Goal: Obtain resource: Download file/media

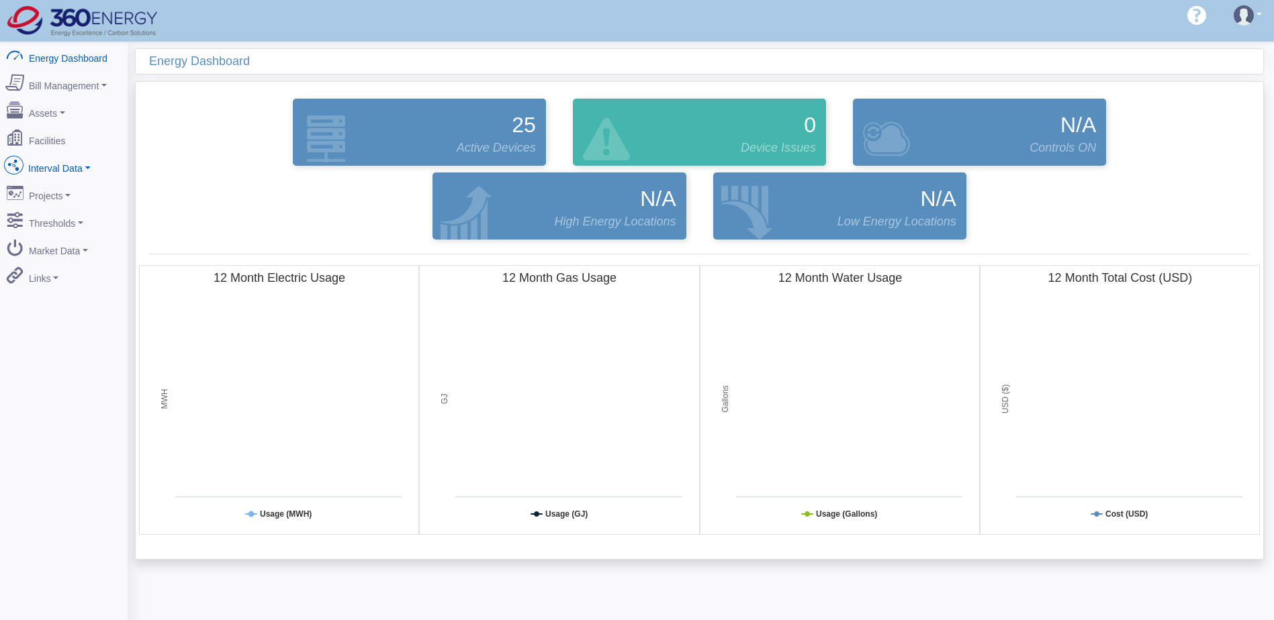
click at [68, 164] on link "Interval Data" at bounding box center [64, 166] width 130 height 28
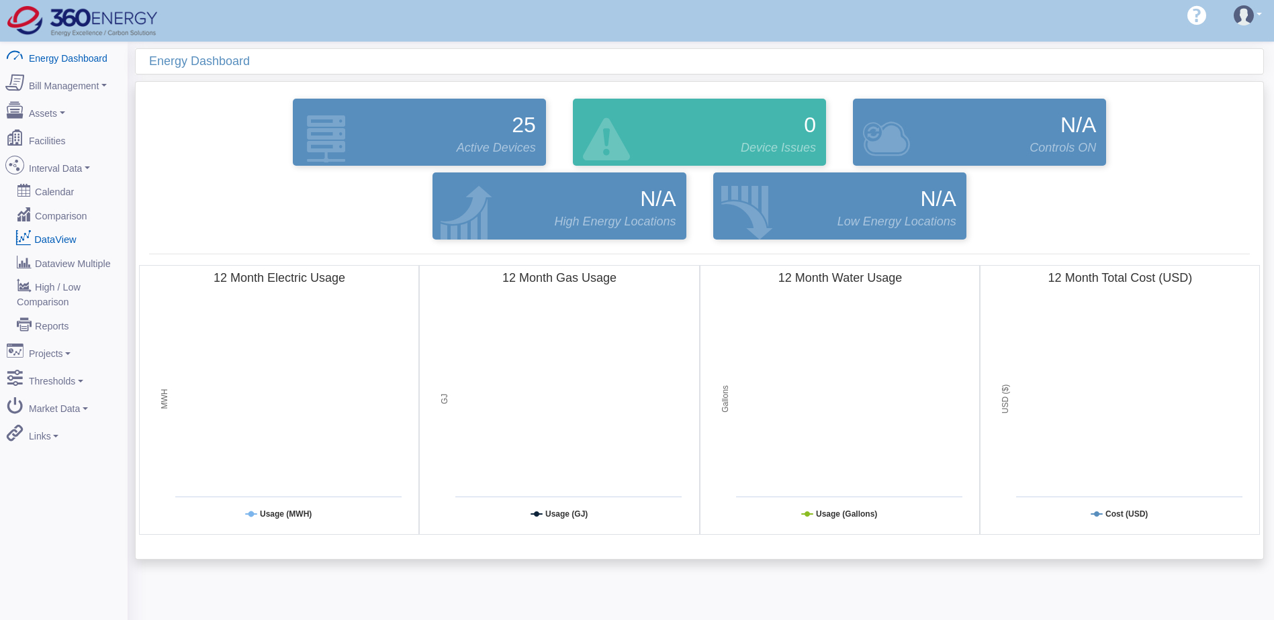
click at [60, 227] on link "DataView" at bounding box center [64, 239] width 130 height 24
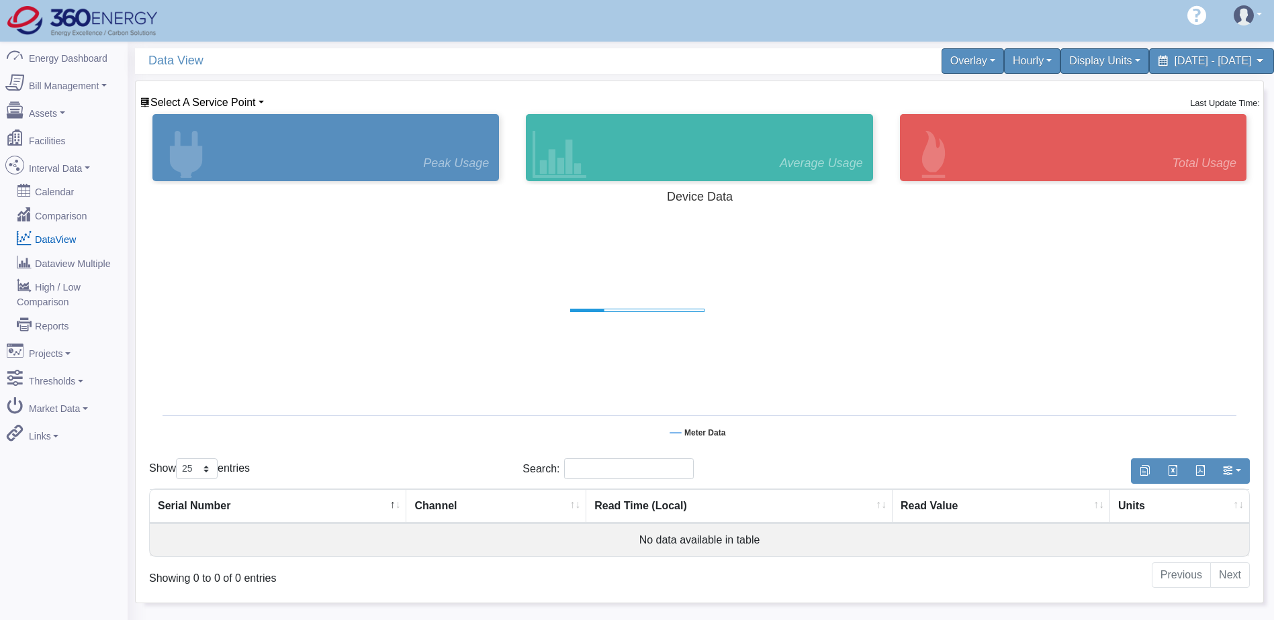
select select "25"
click at [220, 94] on div "Select A Service Point BASF [GEOGRAPHIC_DATA] BASF [GEOGRAPHIC_DATA] [GEOGRAPHI…" at bounding box center [699, 342] width 1127 height 522
click at [216, 99] on span "Select A Service Point" at bounding box center [202, 102] width 105 height 11
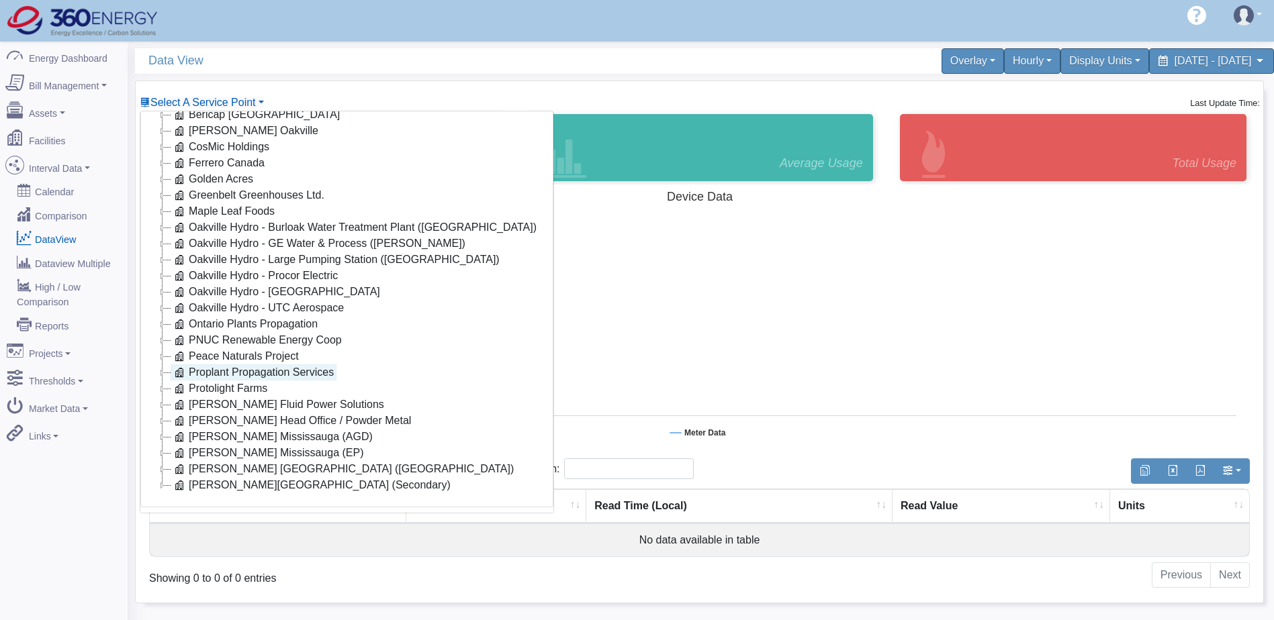
scroll to position [108, 0]
click at [216, 365] on link "Proplant Propagation Services" at bounding box center [254, 373] width 166 height 16
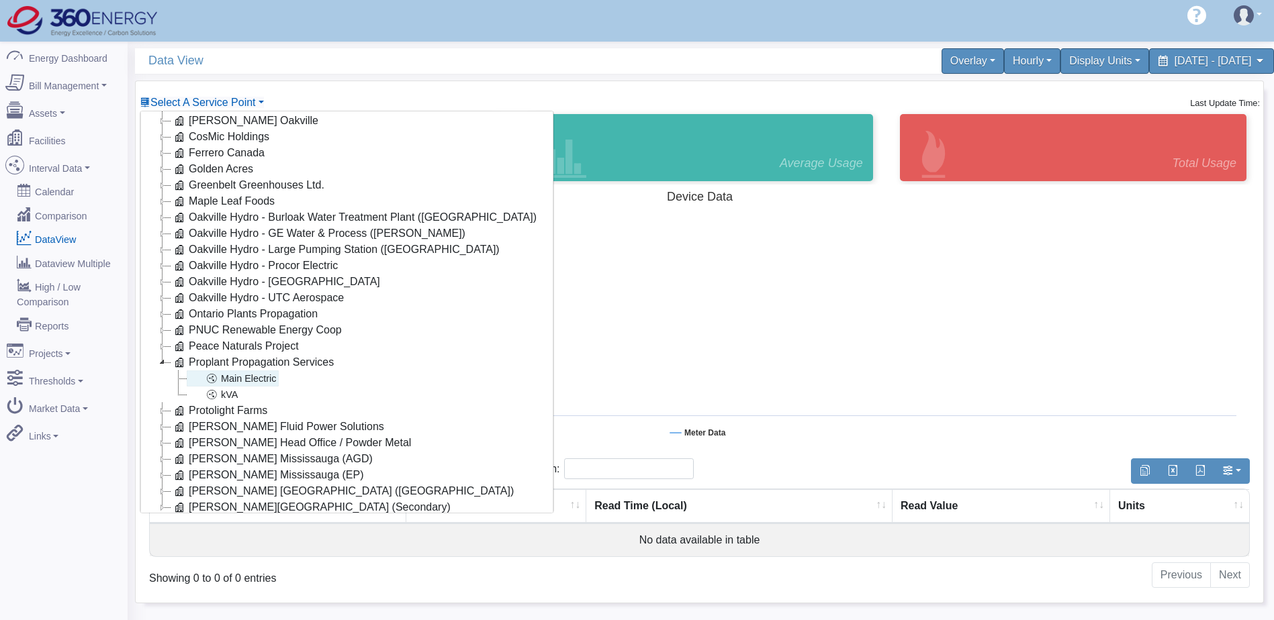
click at [234, 380] on link "Main Electric" at bounding box center [233, 379] width 92 height 16
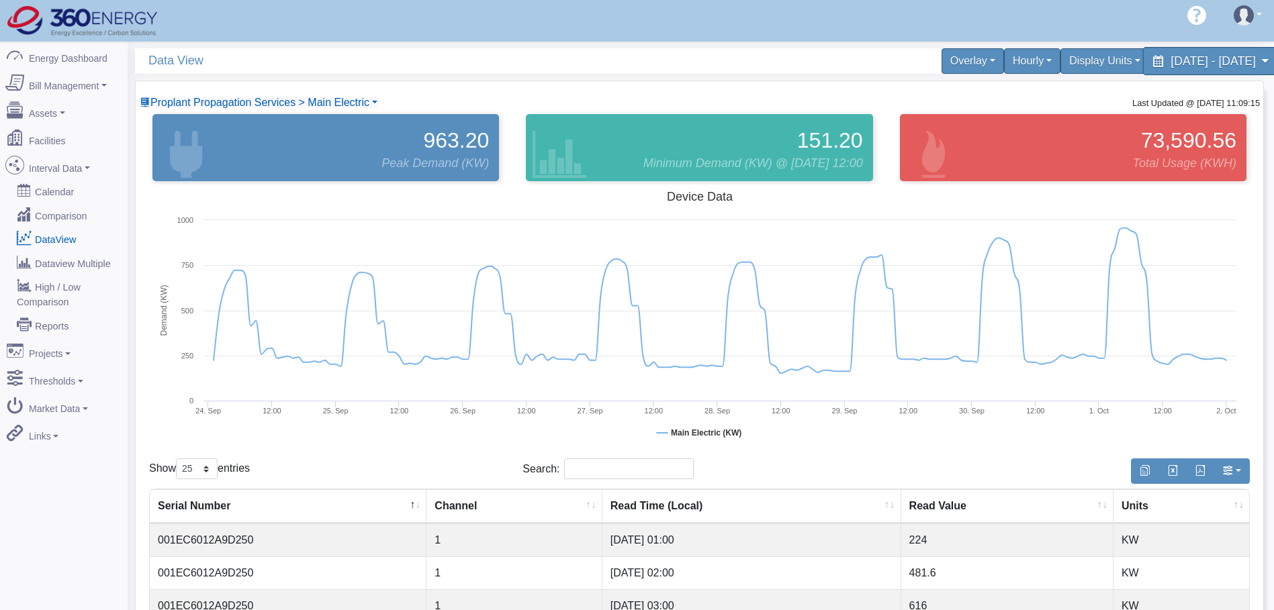
click at [1255, 64] on span "September 24, 2025 - October 1, 2025" at bounding box center [1212, 60] width 85 height 13
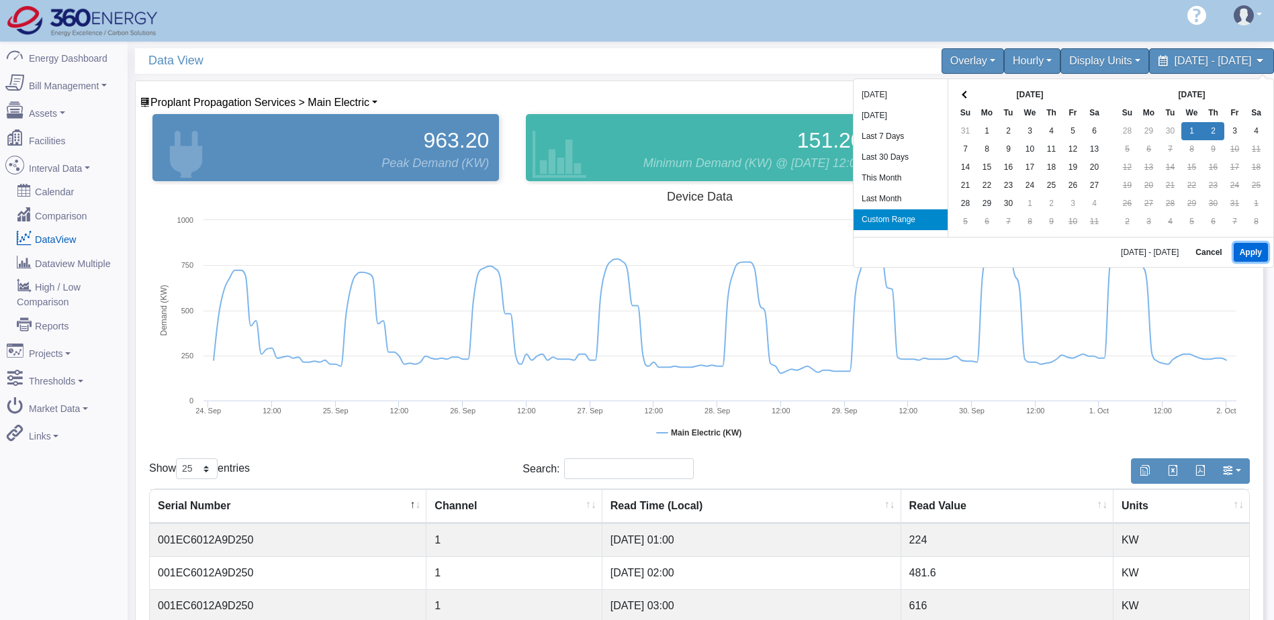
click at [1256, 258] on button "Apply" at bounding box center [1250, 252] width 34 height 19
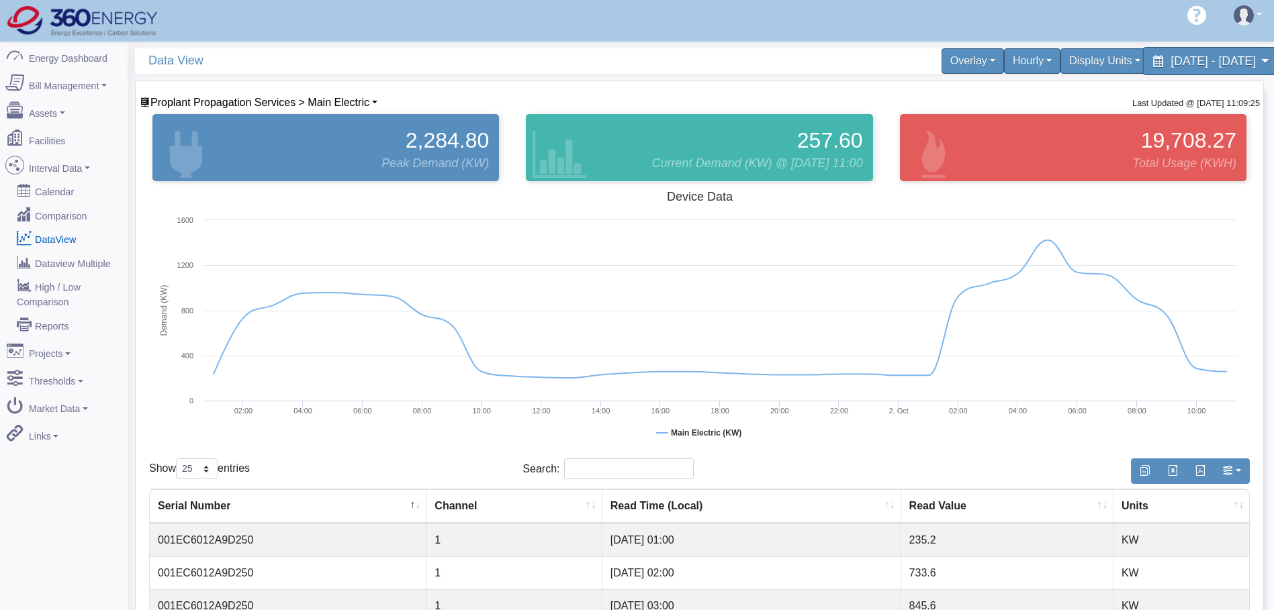
click at [1170, 63] on span "October 1, 2025 - October 2, 2025" at bounding box center [1212, 60] width 85 height 13
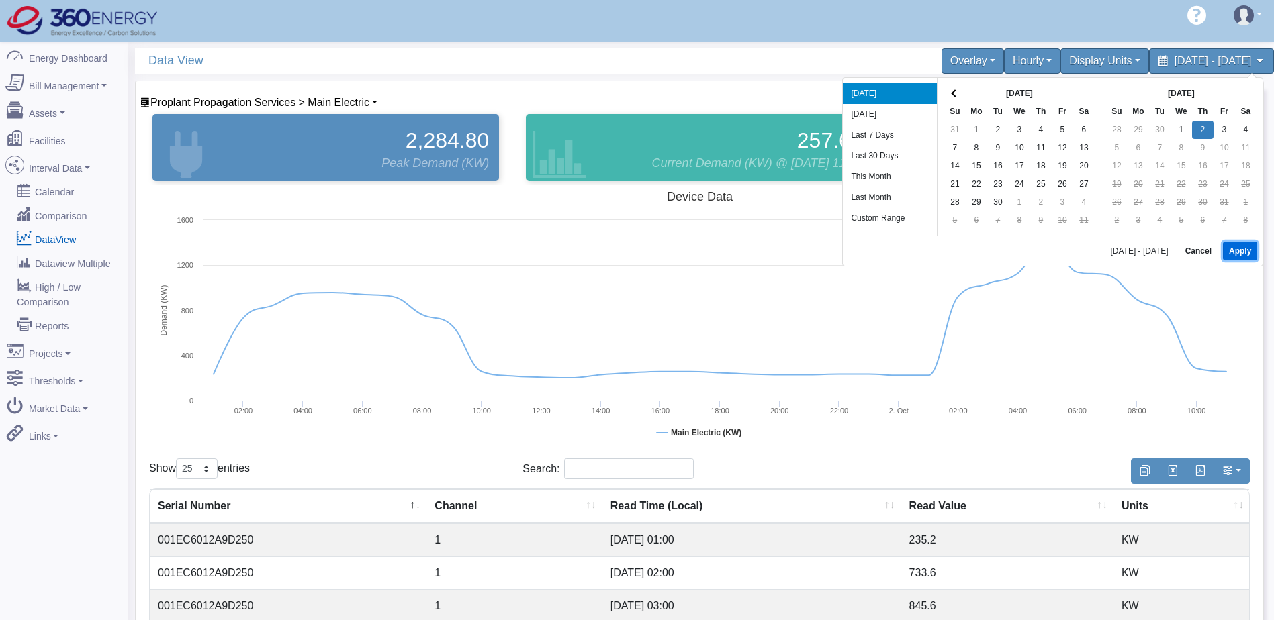
click at [1239, 255] on button "Apply" at bounding box center [1240, 251] width 34 height 19
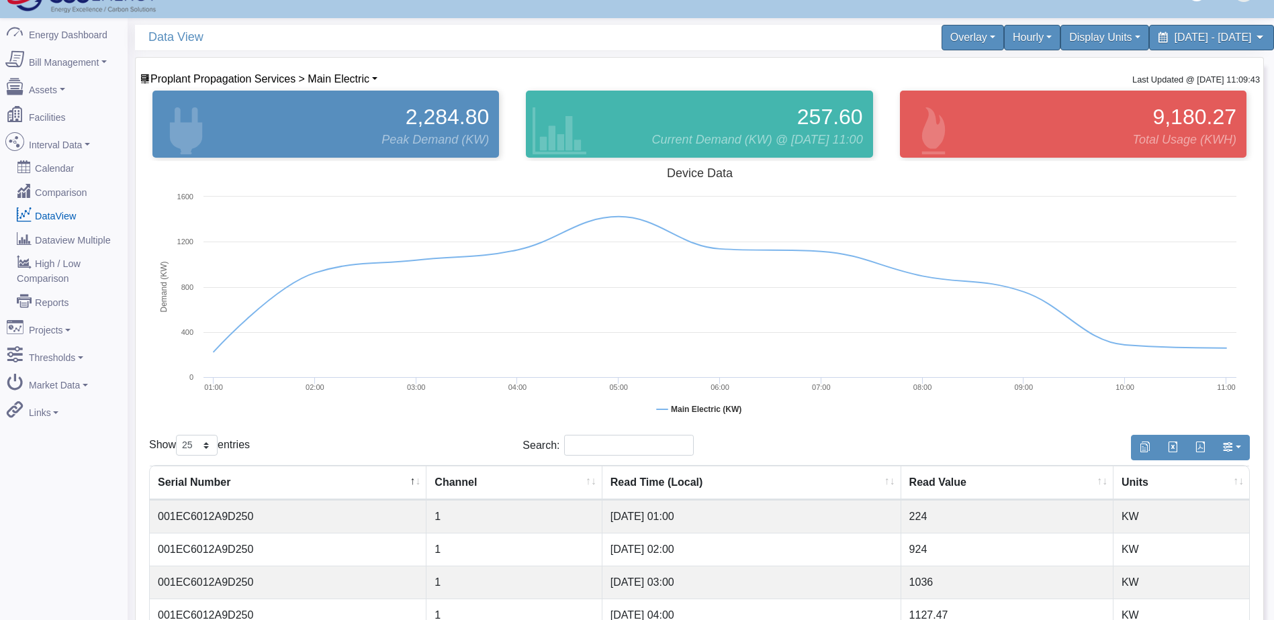
scroll to position [0, 0]
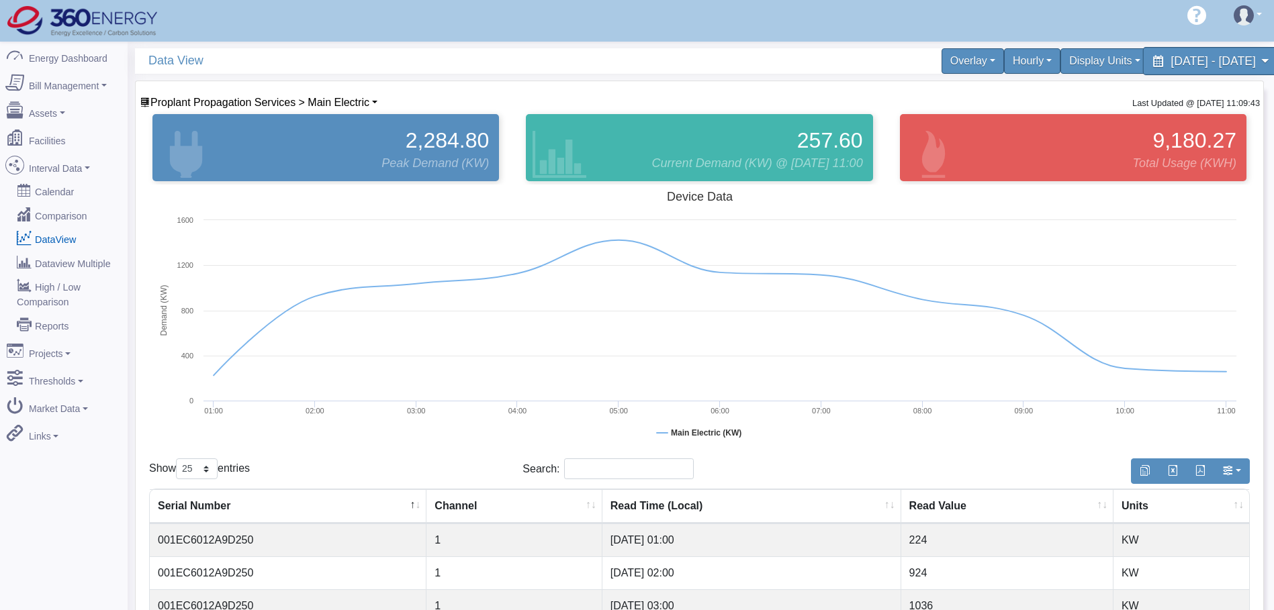
click at [1170, 60] on span "October 2, 2025 - October 2, 2025" at bounding box center [1212, 60] width 85 height 13
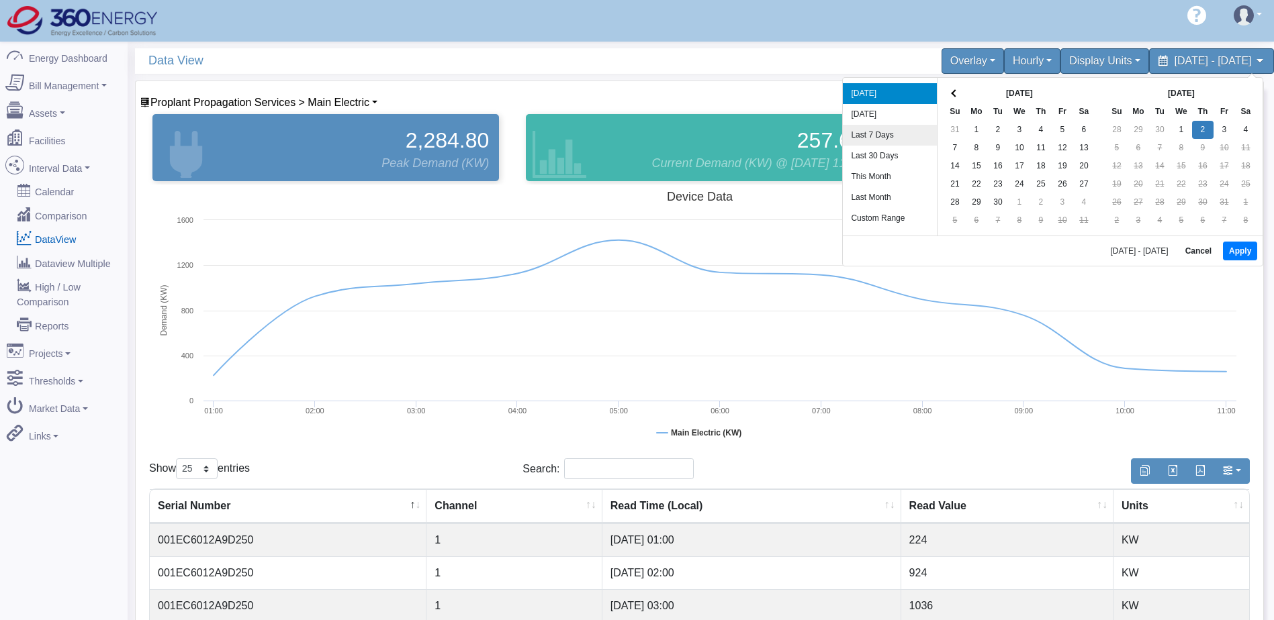
click at [898, 135] on li "Last 7 Days" at bounding box center [890, 135] width 94 height 21
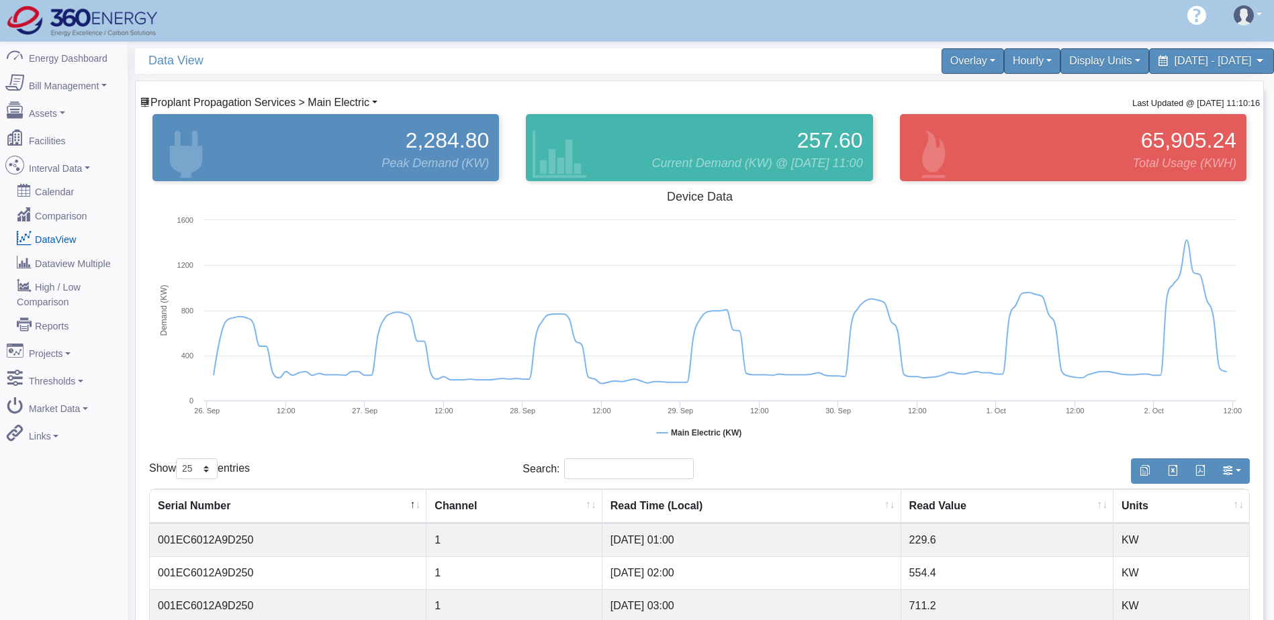
click at [313, 97] on span "Proplant Propagation Services > Main Electric" at bounding box center [259, 102] width 219 height 11
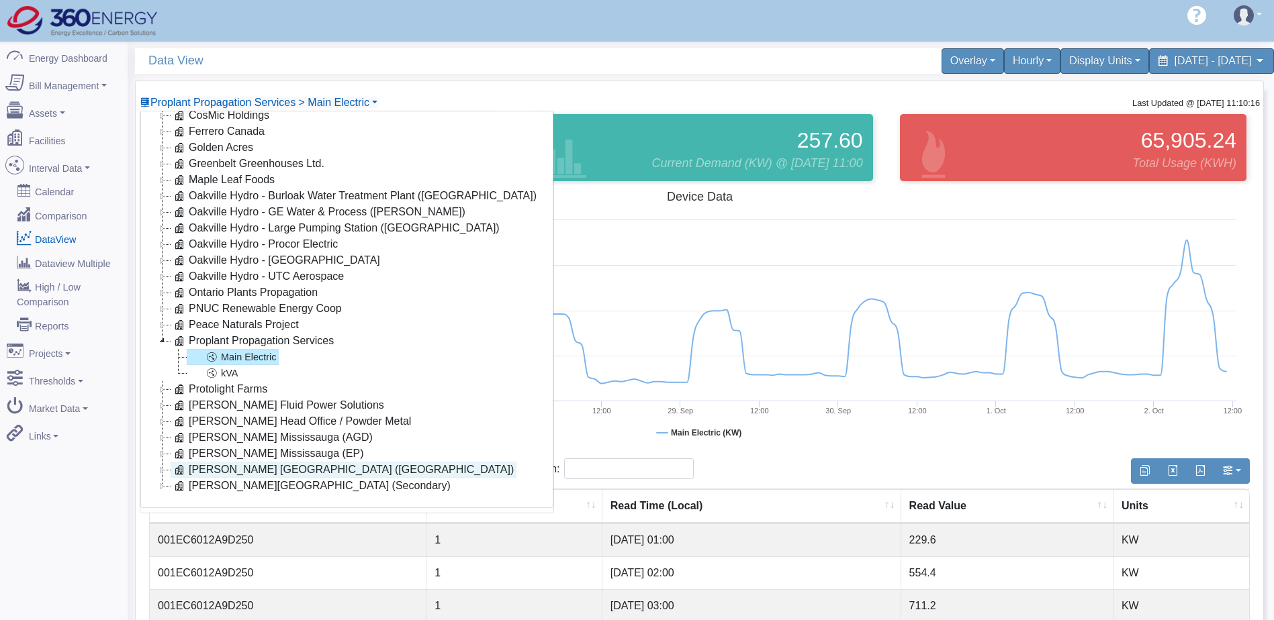
scroll to position [140, 0]
click at [222, 477] on link "Stackpole Stratford (Secondary)" at bounding box center [312, 485] width 283 height 16
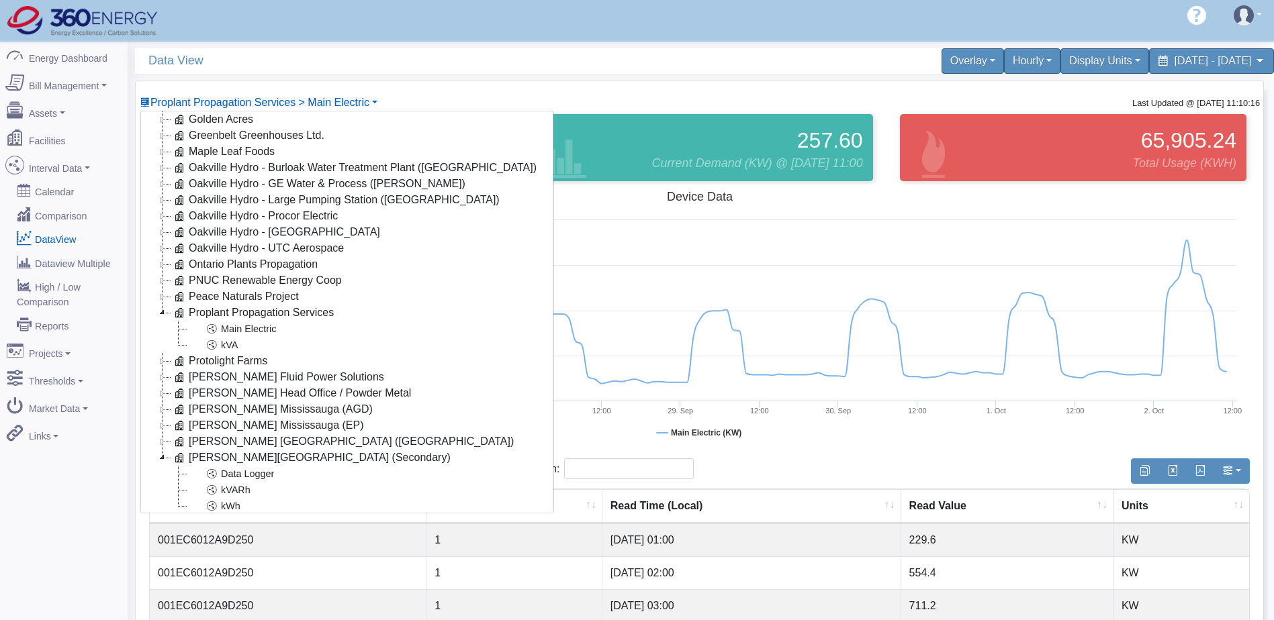
scroll to position [179, 0]
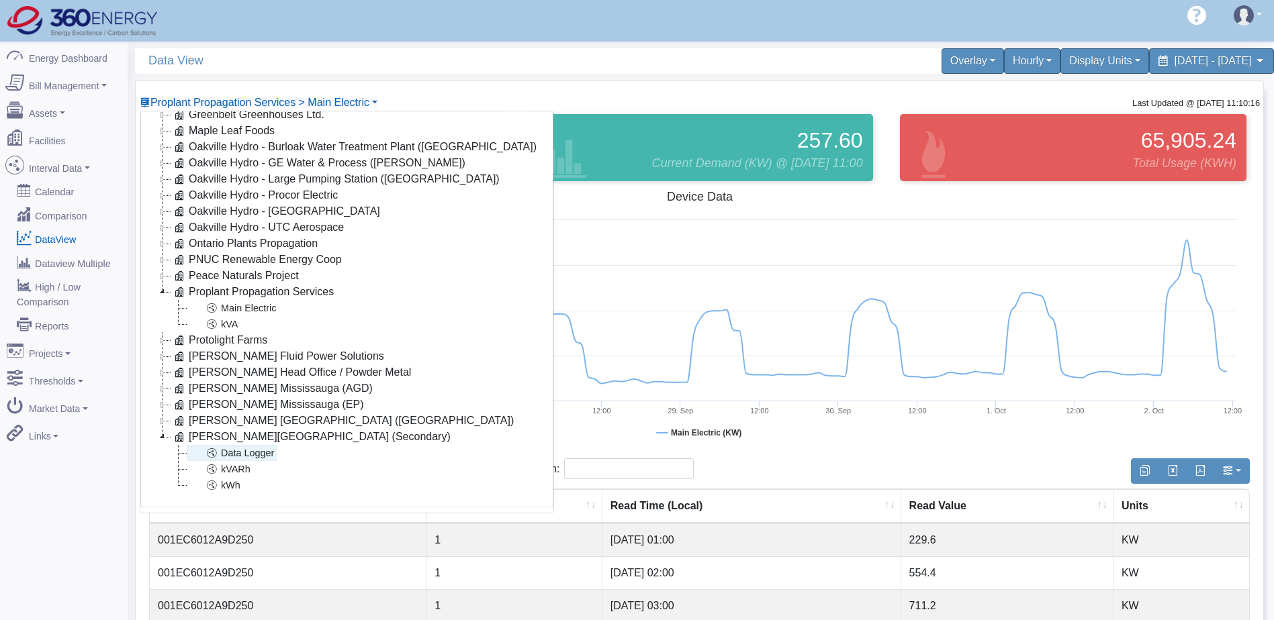
click at [246, 454] on link "Data Logger" at bounding box center [232, 453] width 90 height 16
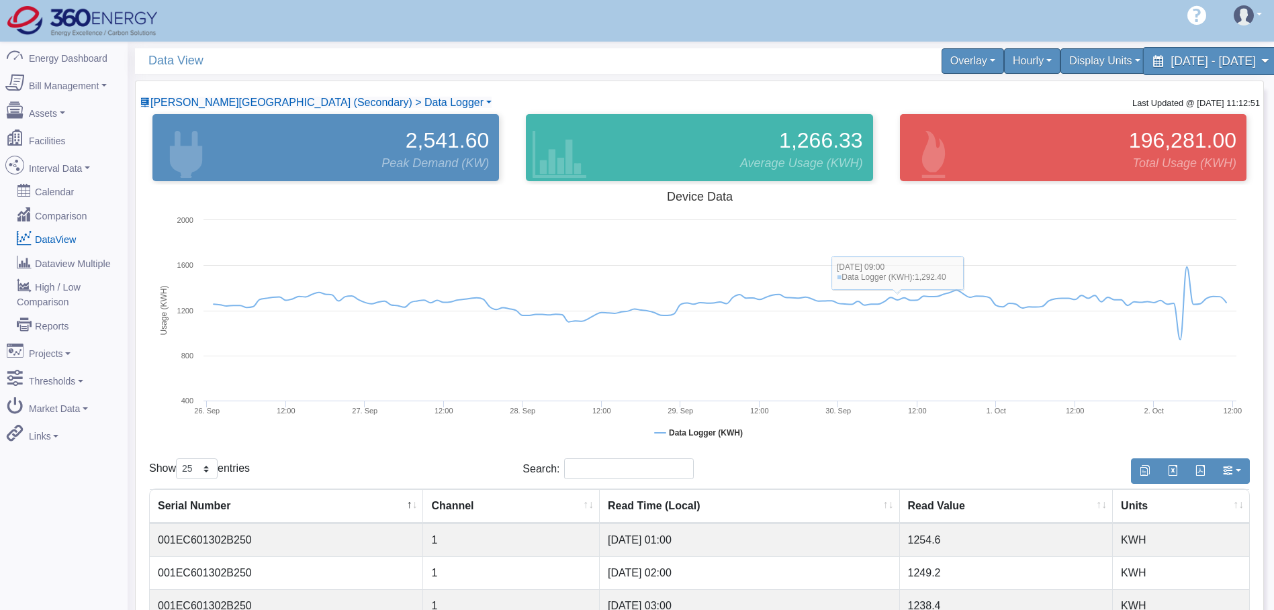
click at [1170, 56] on span "September 26, 2025 - October 2, 2025" at bounding box center [1212, 60] width 85 height 13
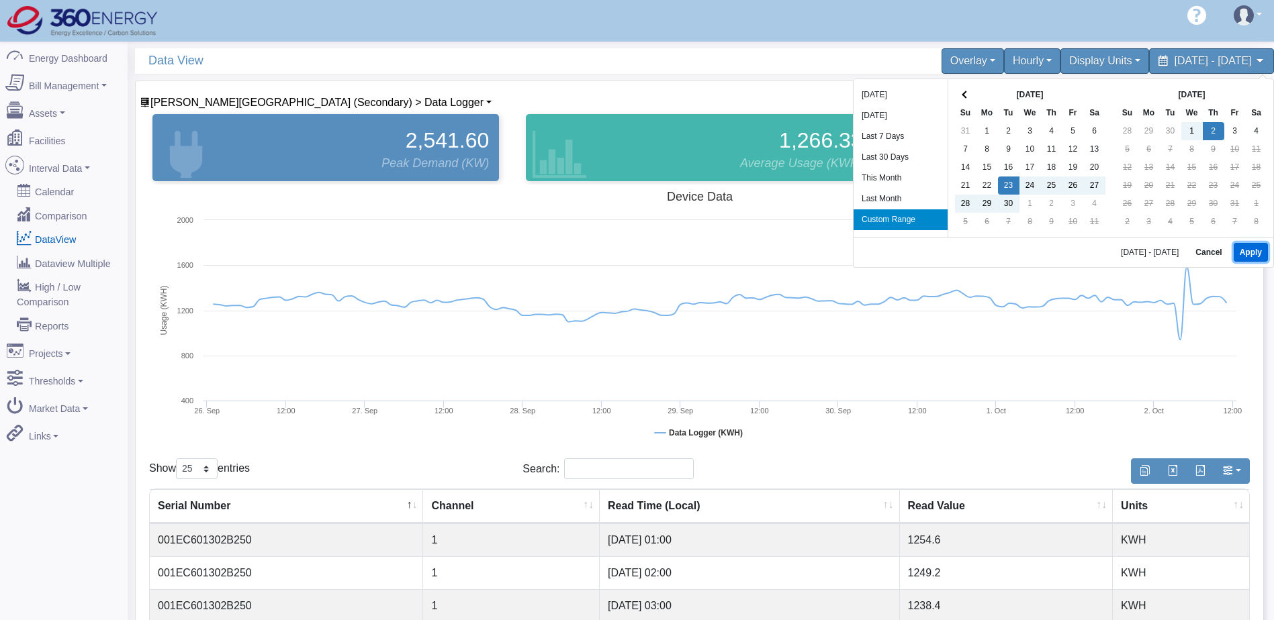
click at [1255, 250] on button "Apply" at bounding box center [1250, 252] width 34 height 19
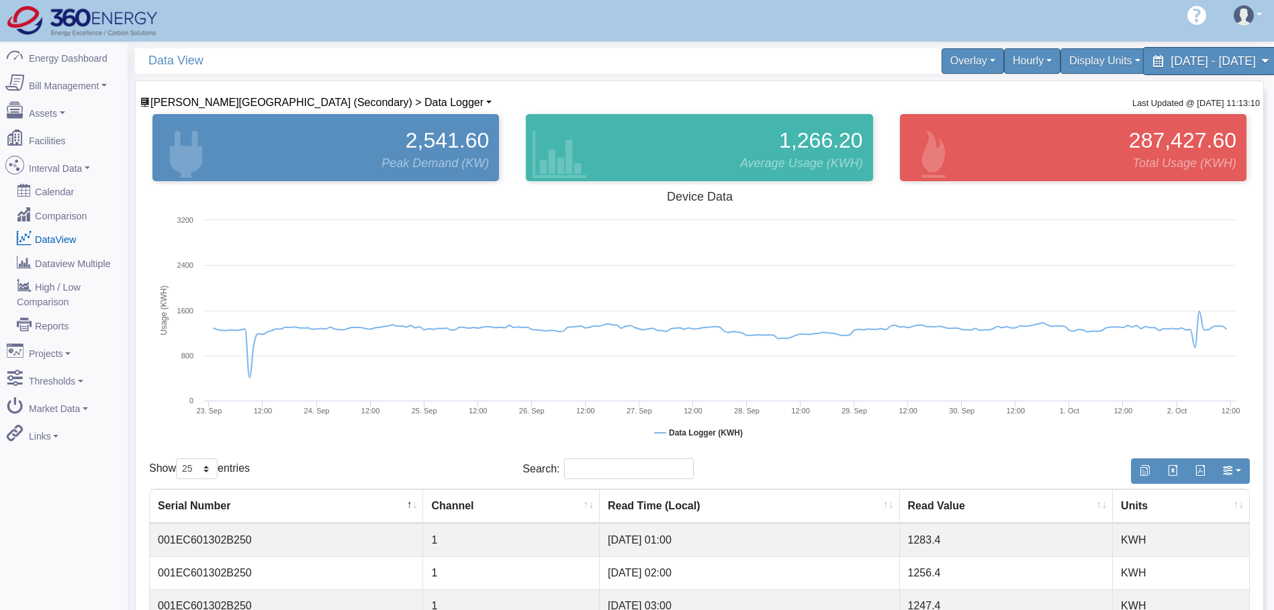
click at [1170, 61] on span "September 23, 2025 - October 2, 2025" at bounding box center [1212, 60] width 85 height 13
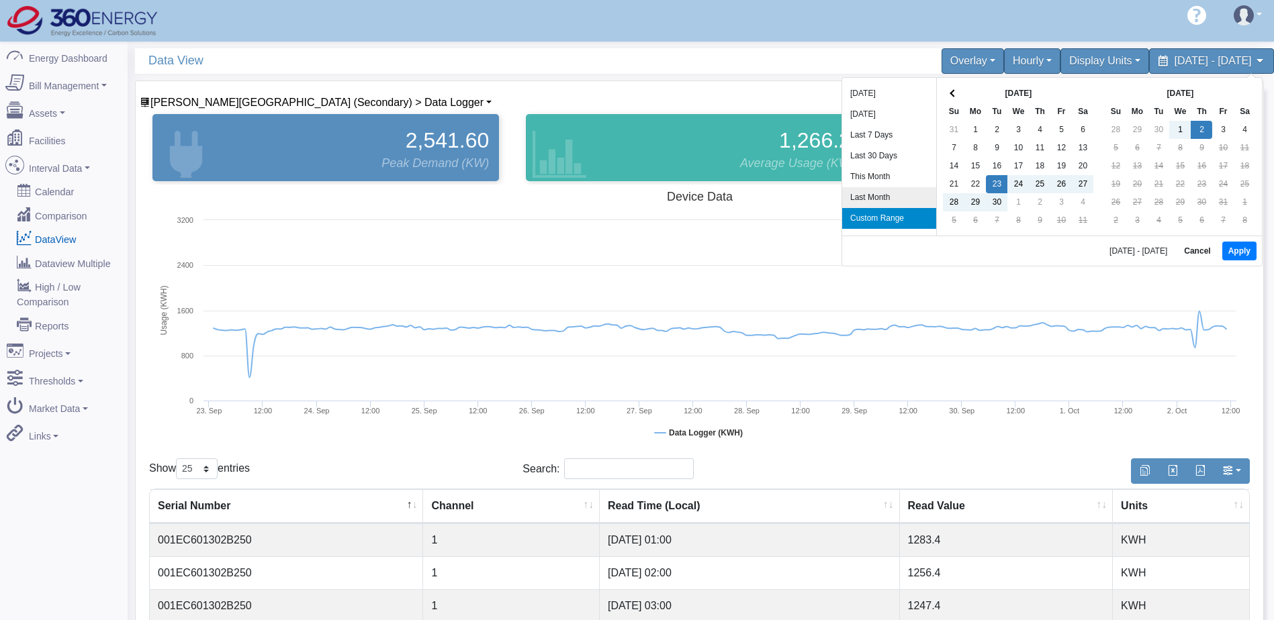
click at [867, 203] on li "Last Month" at bounding box center [889, 197] width 94 height 21
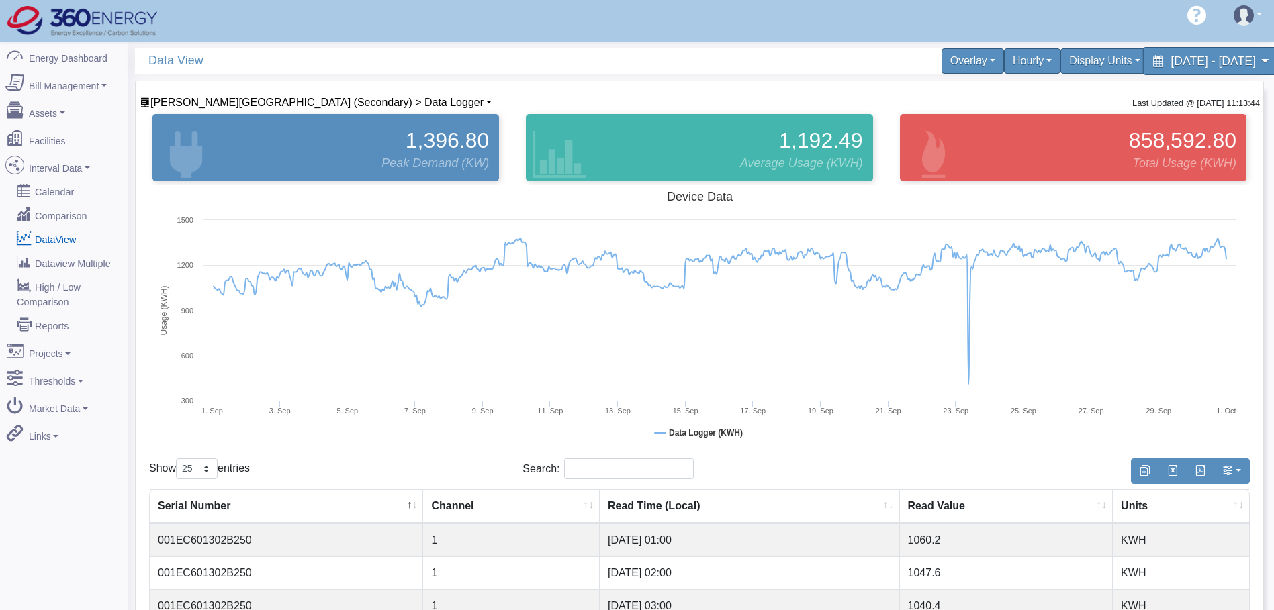
click at [1170, 60] on span "September 1, 2025 - September 30, 2025" at bounding box center [1212, 60] width 85 height 13
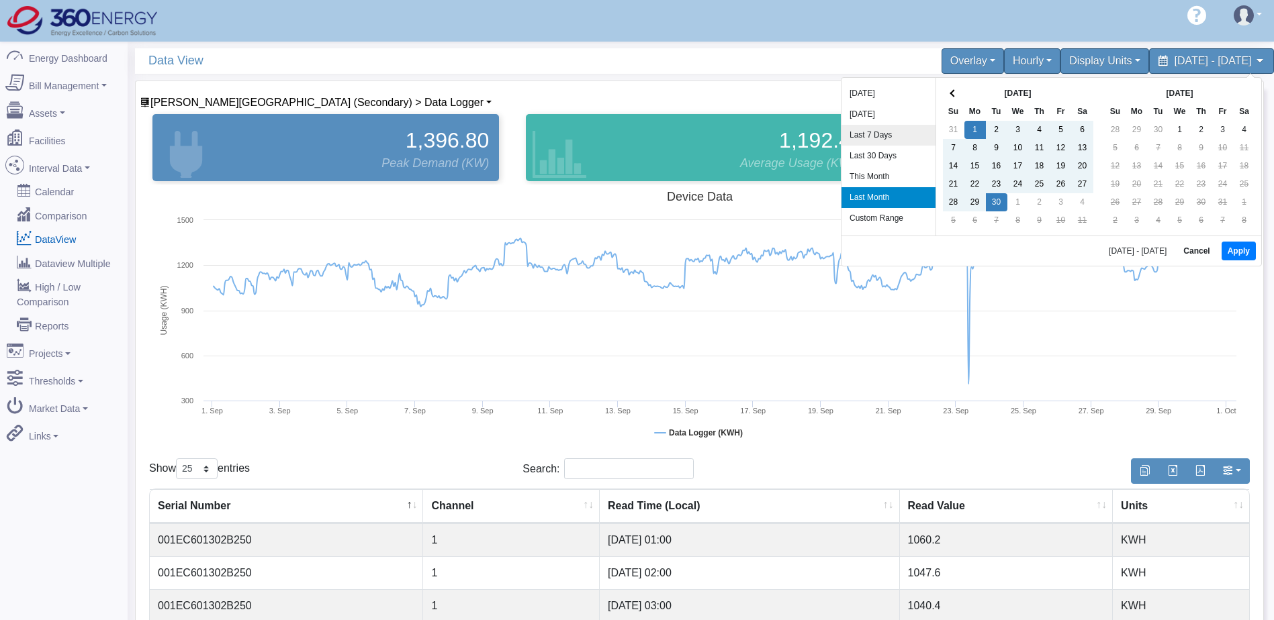
click at [892, 139] on li "Last 7 Days" at bounding box center [888, 135] width 94 height 21
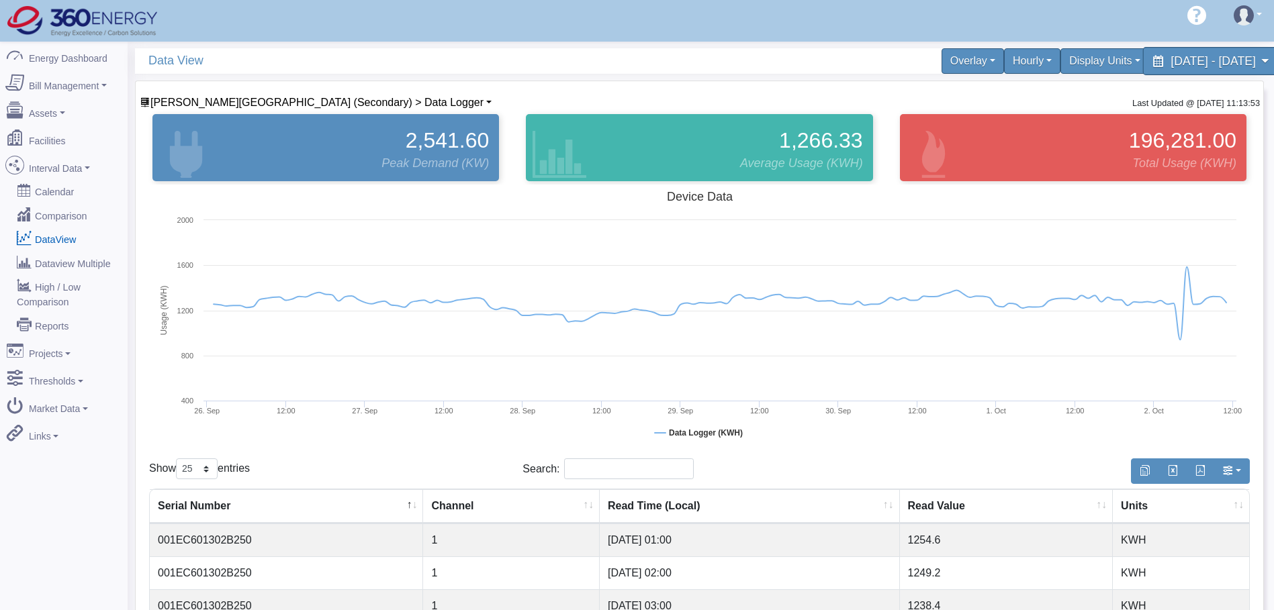
click at [1170, 67] on span "September 26, 2025 - October 2, 2025" at bounding box center [1212, 60] width 85 height 13
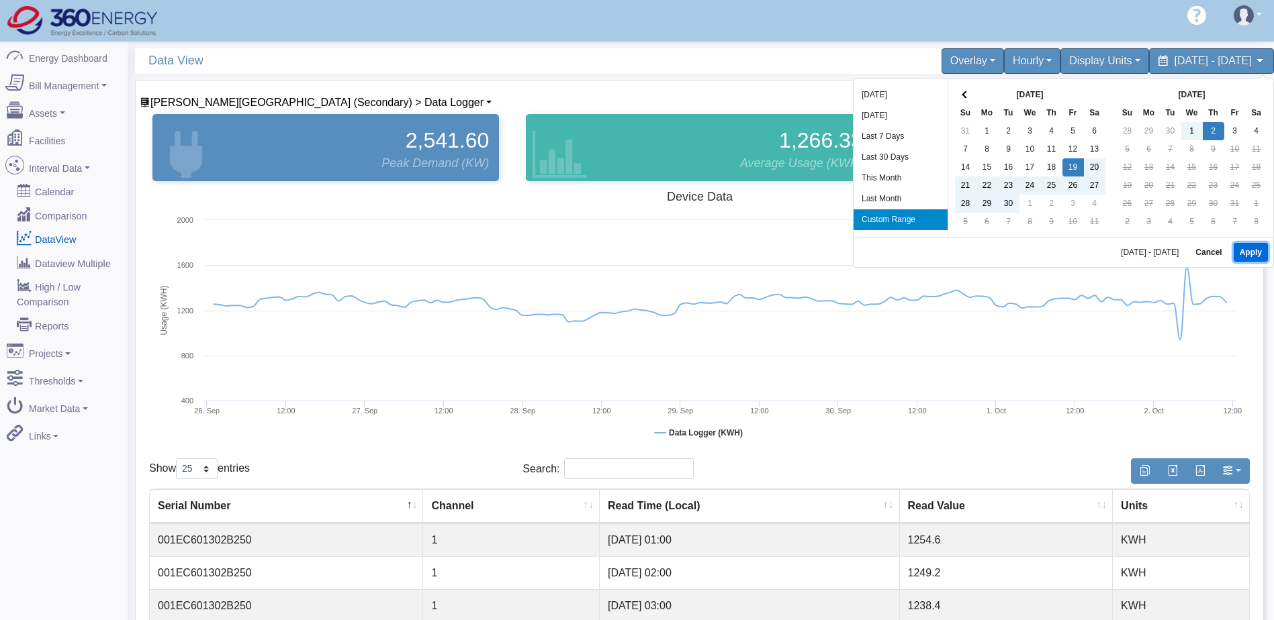
click at [1251, 254] on button "Apply" at bounding box center [1250, 252] width 34 height 19
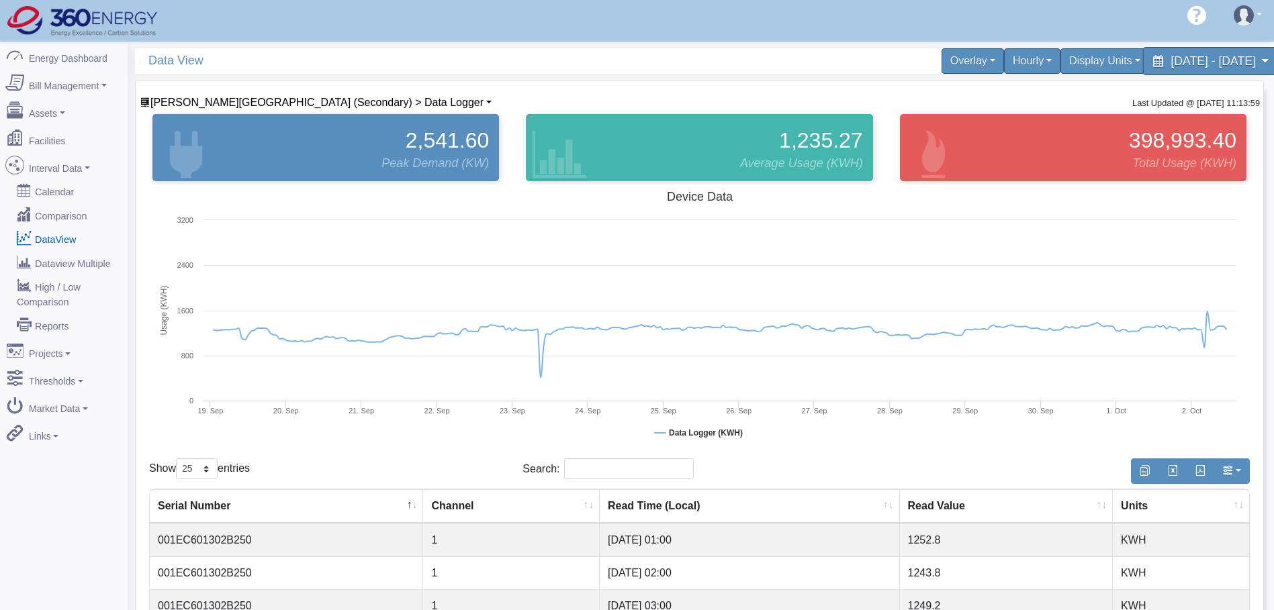
click at [1210, 62] on span "September 19, 2025 - October 2, 2025" at bounding box center [1212, 60] width 85 height 13
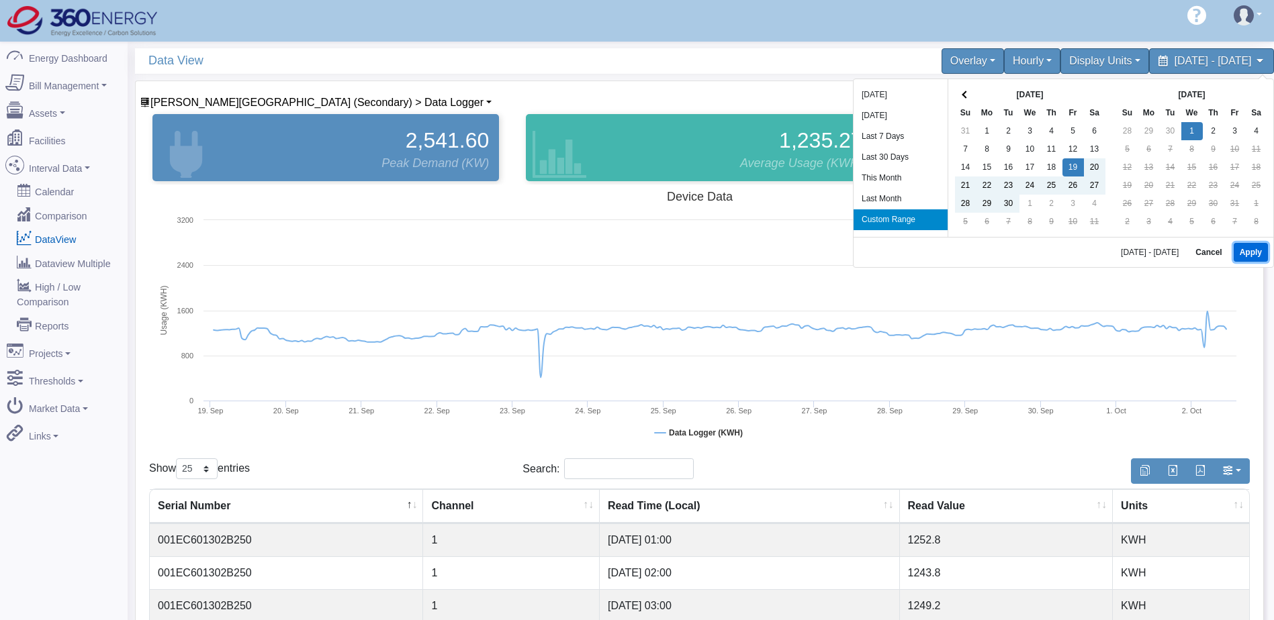
click at [1244, 252] on button "Apply" at bounding box center [1250, 252] width 34 height 19
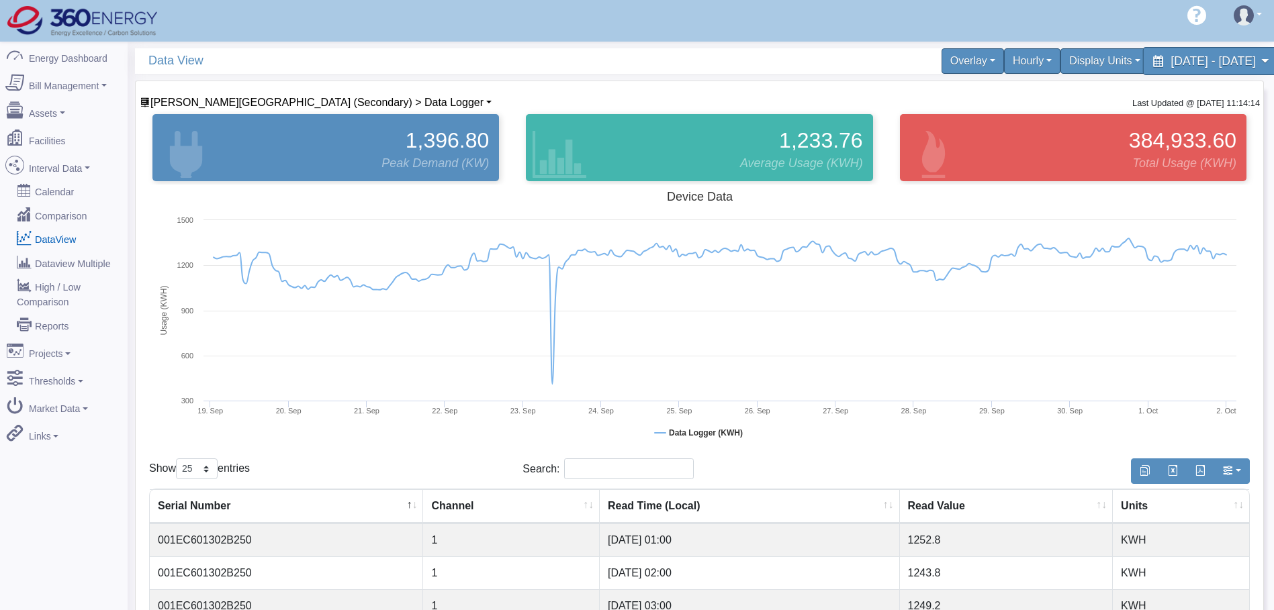
click at [1221, 64] on span "September 19, 2025 - October 1, 2025" at bounding box center [1212, 60] width 85 height 13
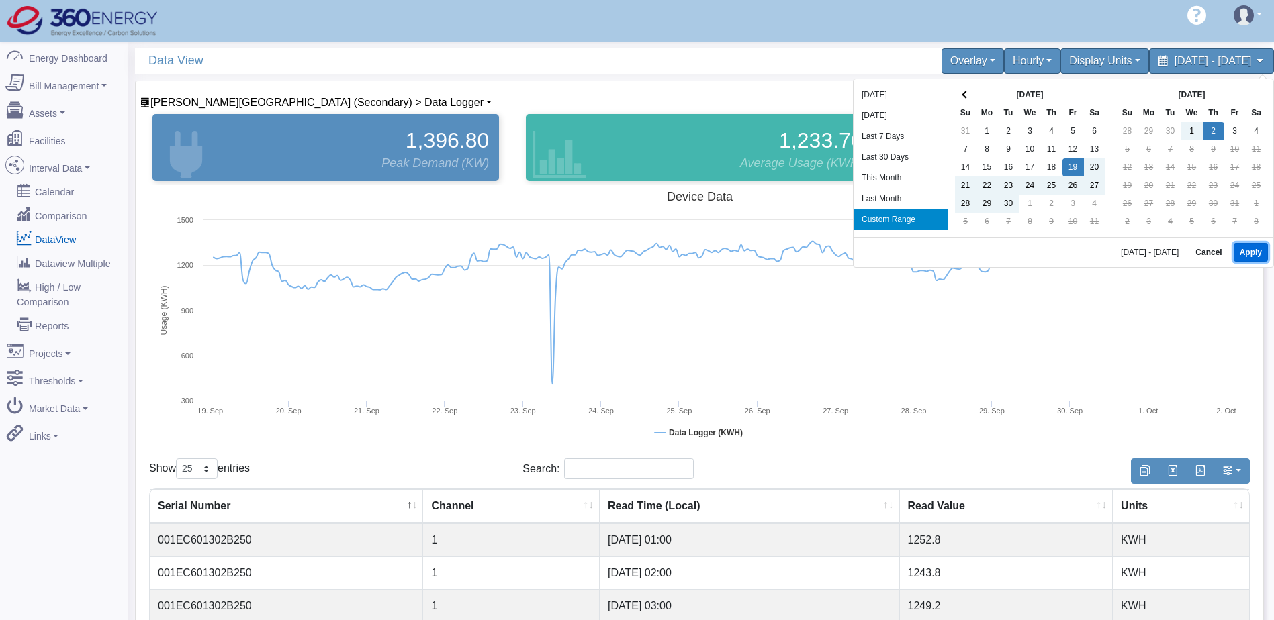
click at [1251, 248] on button "Apply" at bounding box center [1250, 252] width 34 height 19
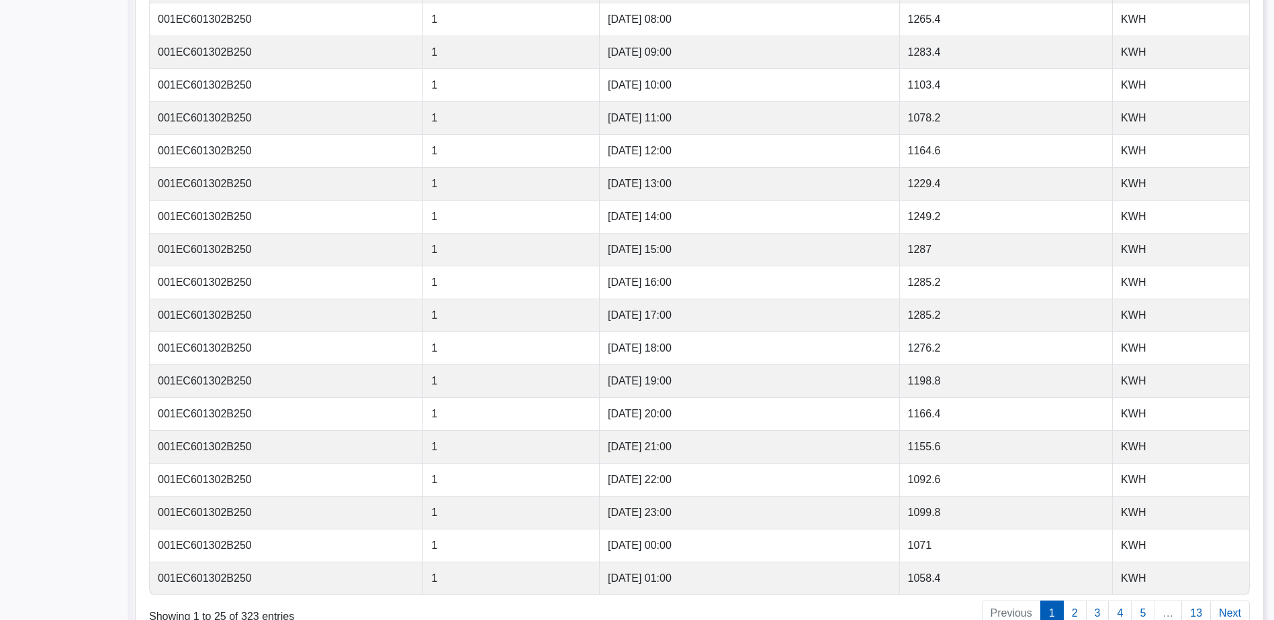
scroll to position [779, 0]
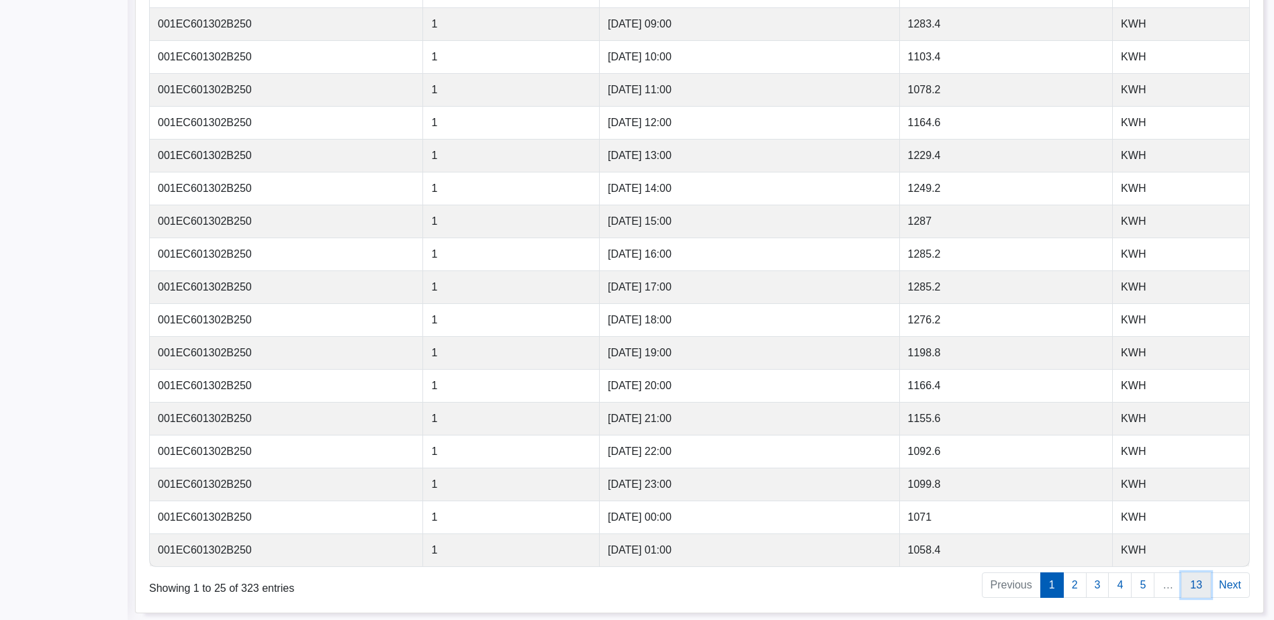
click at [1197, 584] on link "13" at bounding box center [1196, 586] width 30 height 26
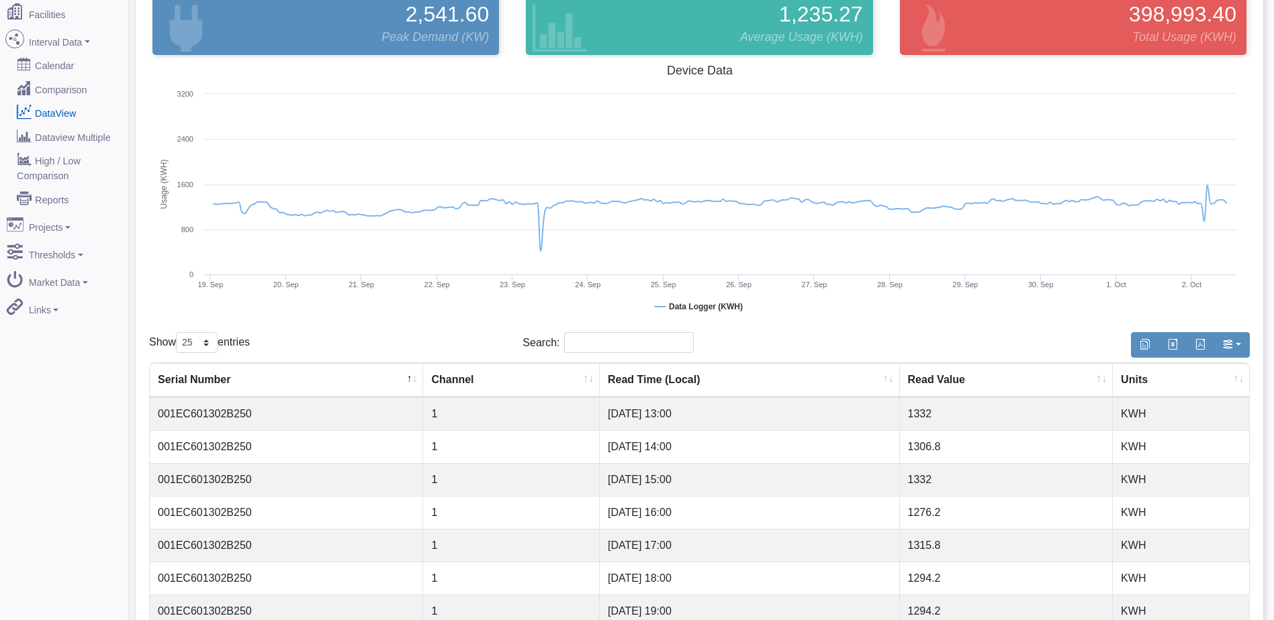
scroll to position [0, 0]
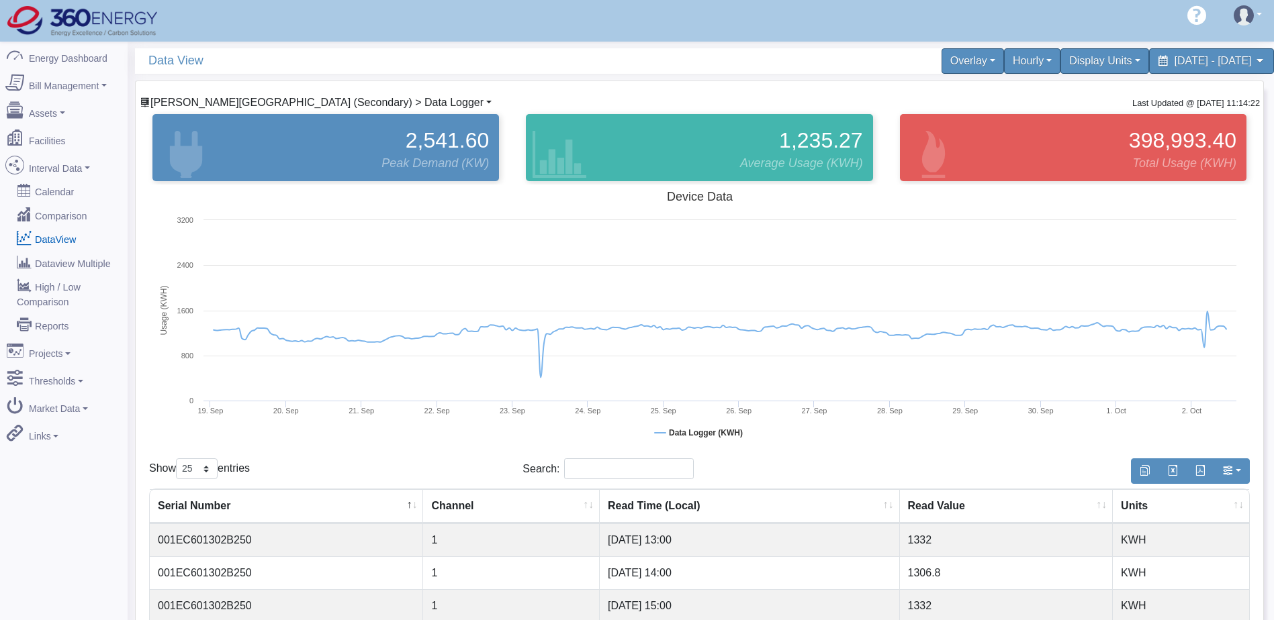
click at [341, 103] on span "Stackpole Stratford (Secondary) > Data Logger" at bounding box center [316, 102] width 333 height 11
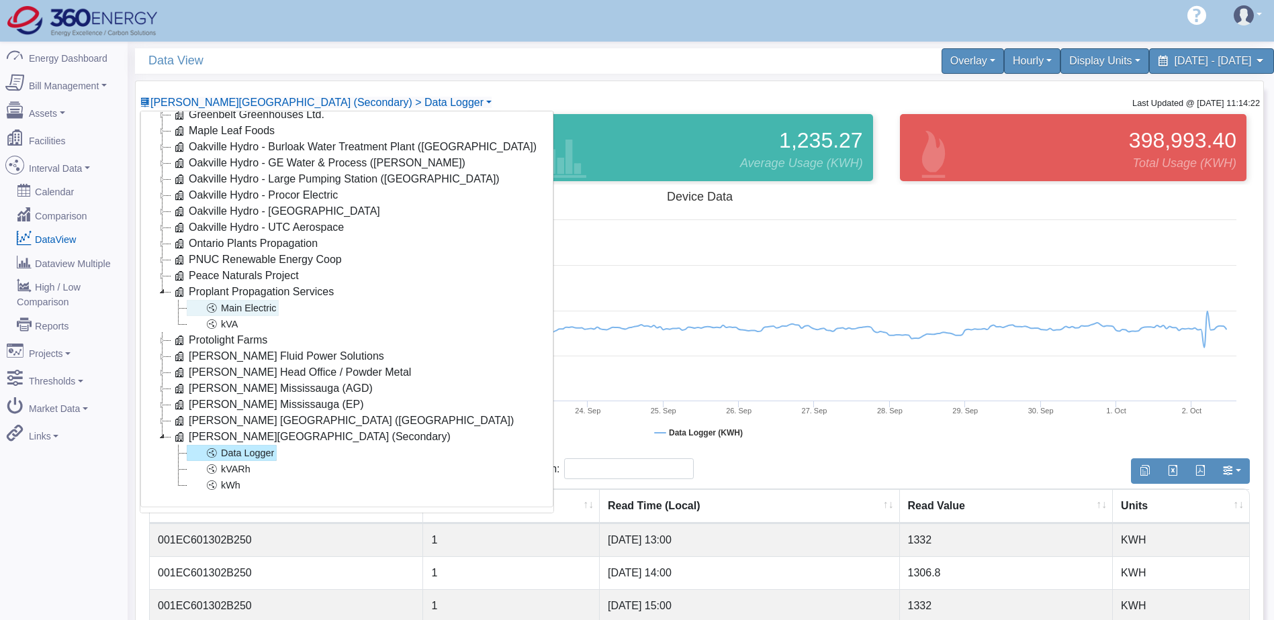
click at [250, 305] on link "Main Electric" at bounding box center [233, 308] width 92 height 16
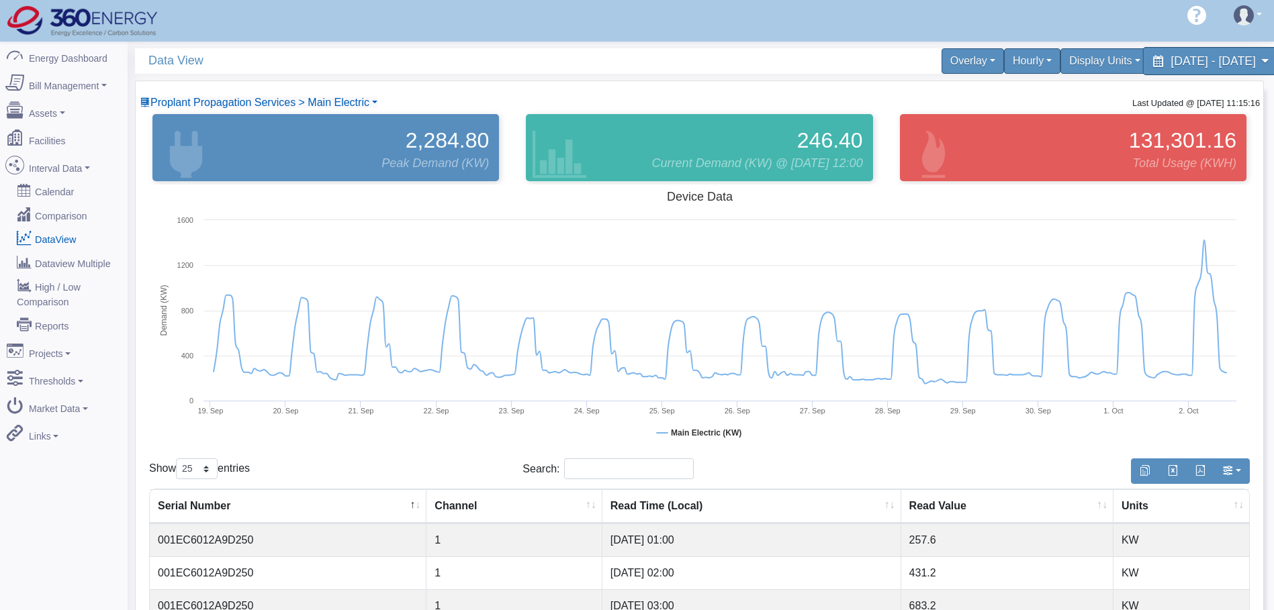
click at [1170, 57] on span "September 19, 2025 - October 2, 2025" at bounding box center [1212, 60] width 85 height 13
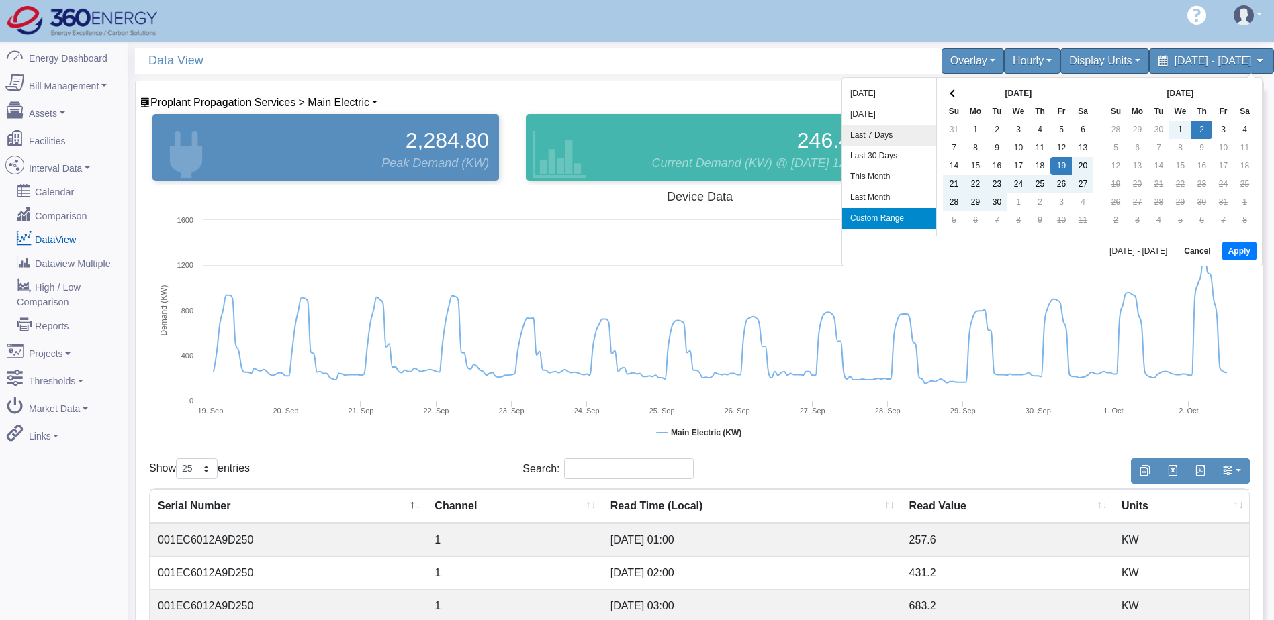
click at [891, 136] on li "Last 7 Days" at bounding box center [889, 135] width 94 height 21
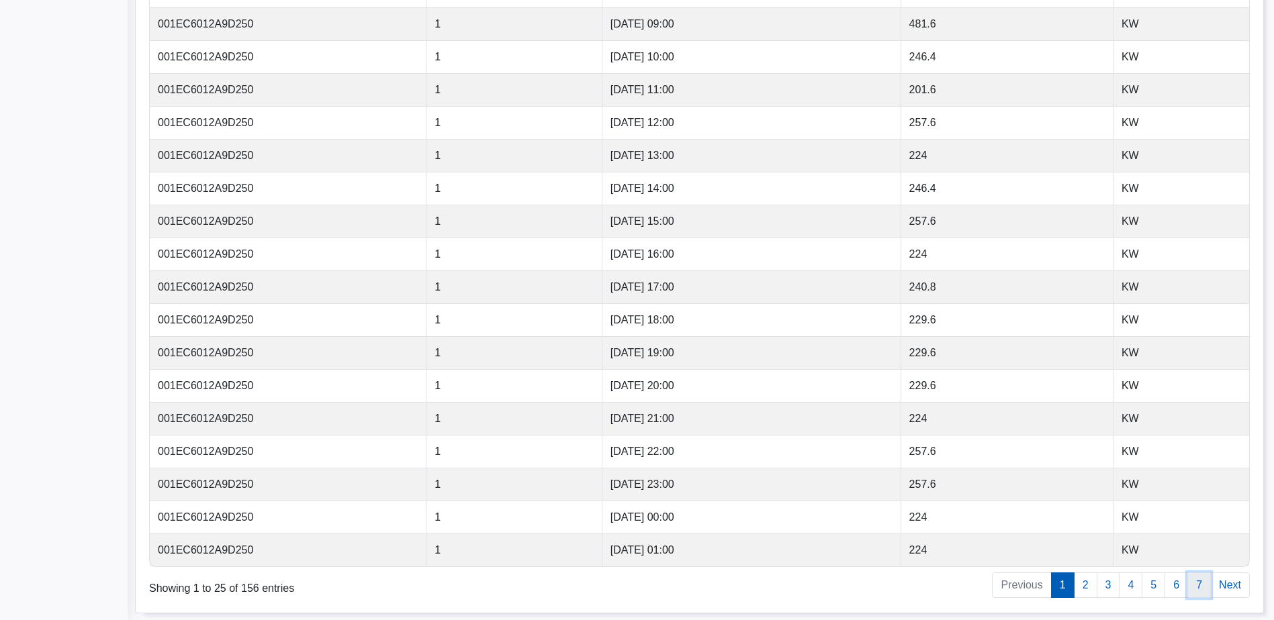
click at [1202, 582] on link "7" at bounding box center [1198, 586] width 23 height 26
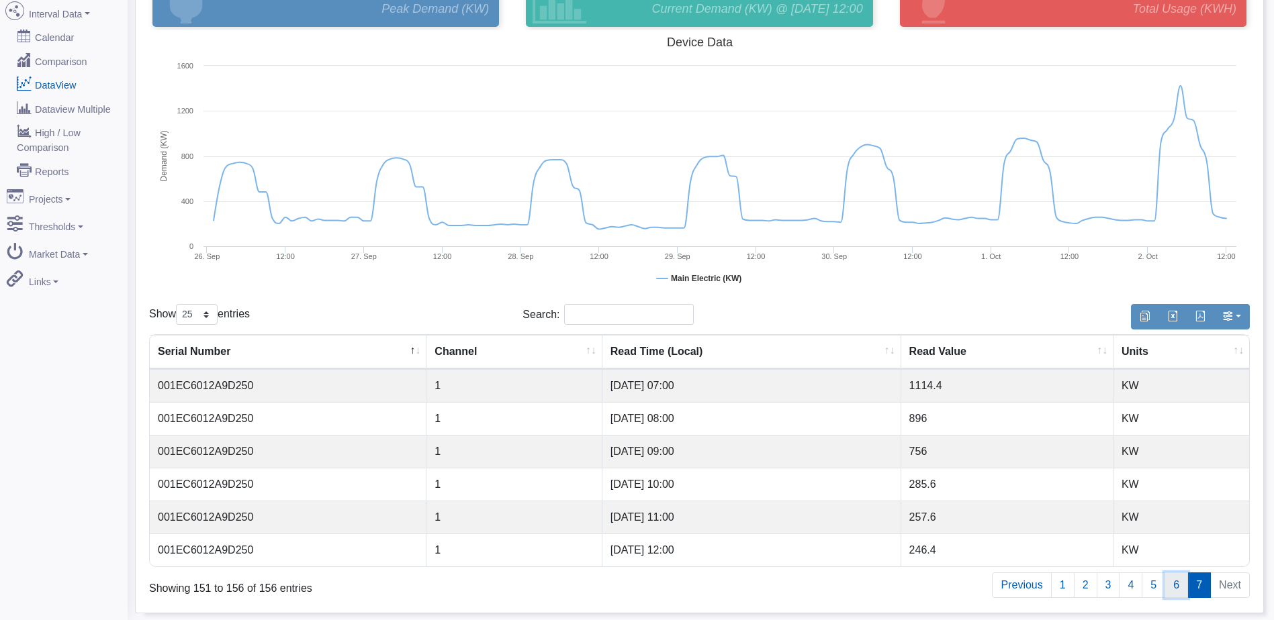
click at [1178, 591] on link "6" at bounding box center [1175, 586] width 23 height 26
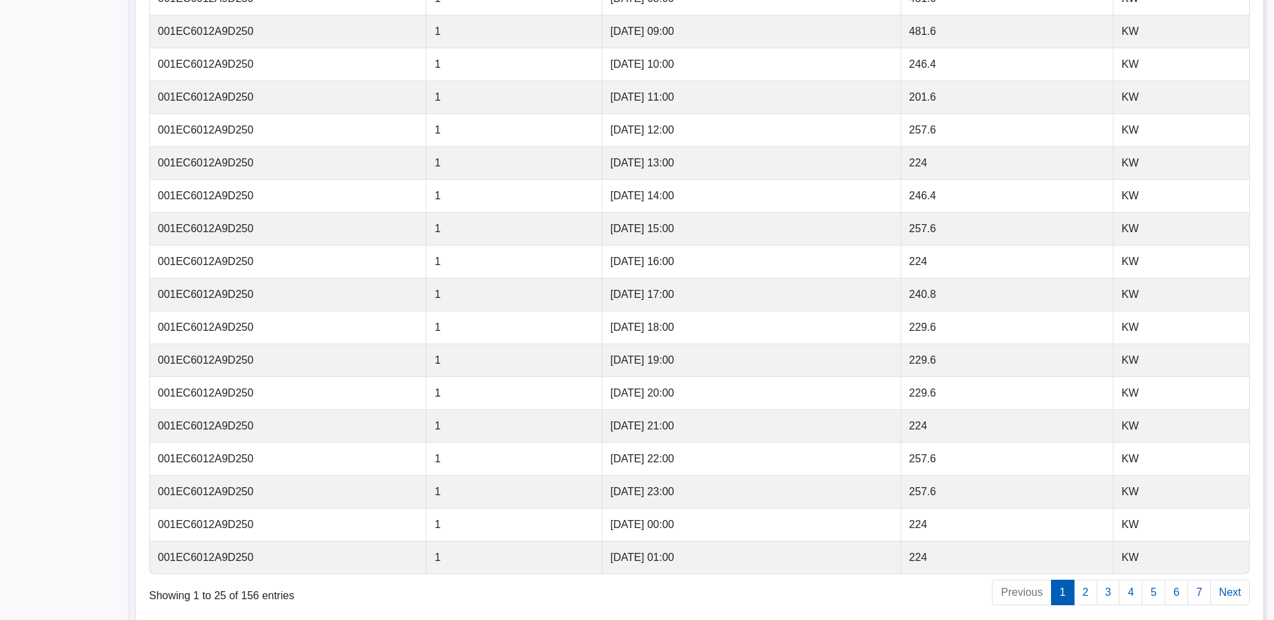
scroll to position [779, 0]
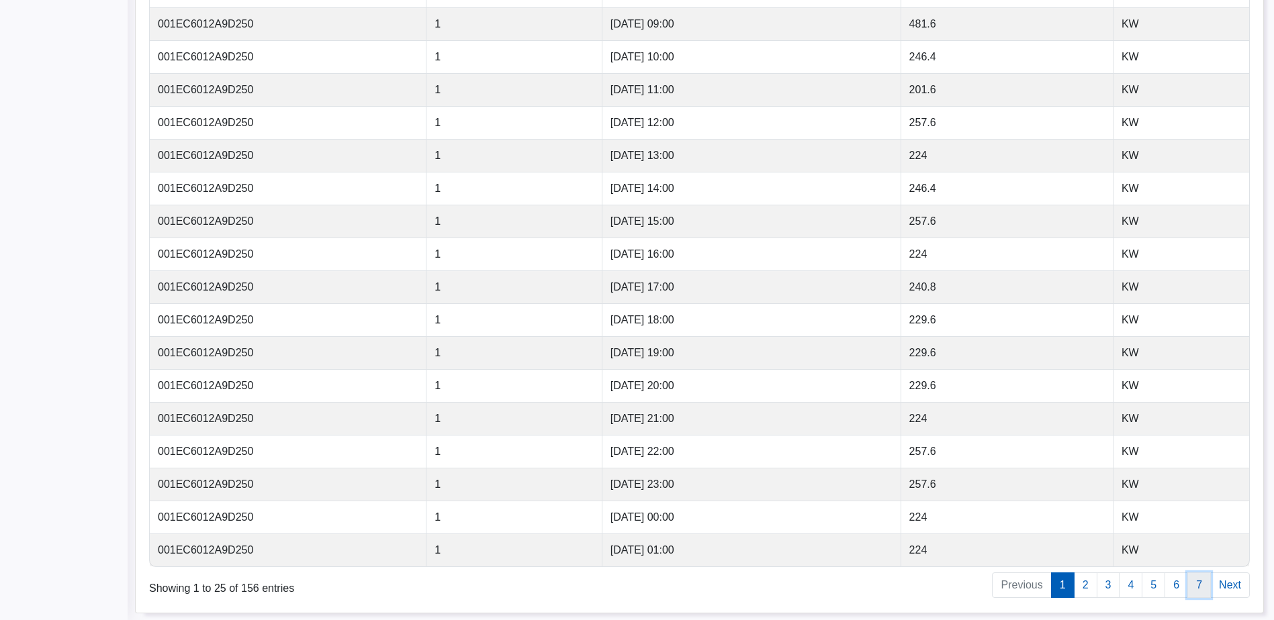
click at [1194, 588] on link "7" at bounding box center [1198, 586] width 23 height 26
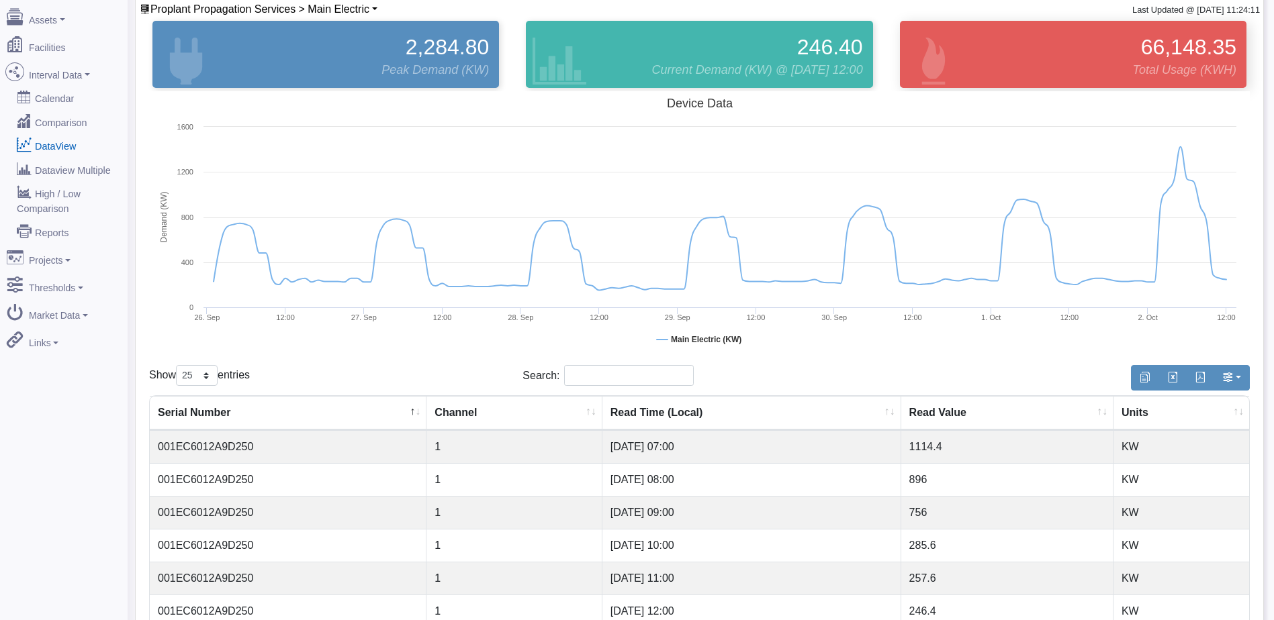
scroll to position [0, 0]
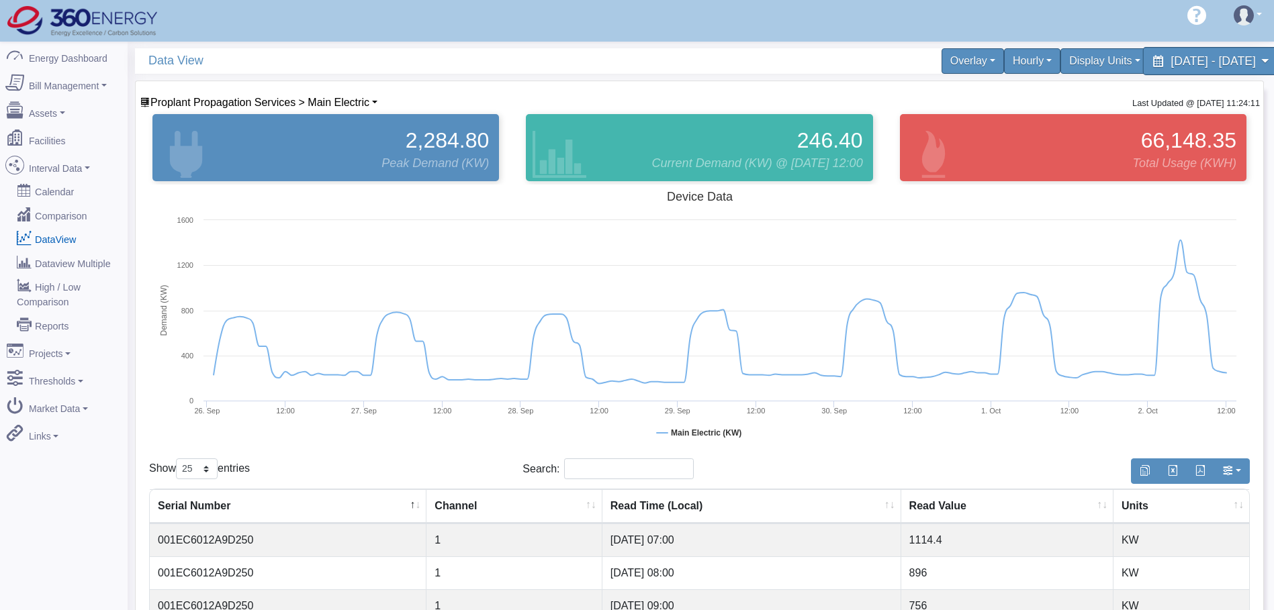
click at [1189, 63] on span "September 26, 2025 - October 2, 2025" at bounding box center [1212, 60] width 85 height 13
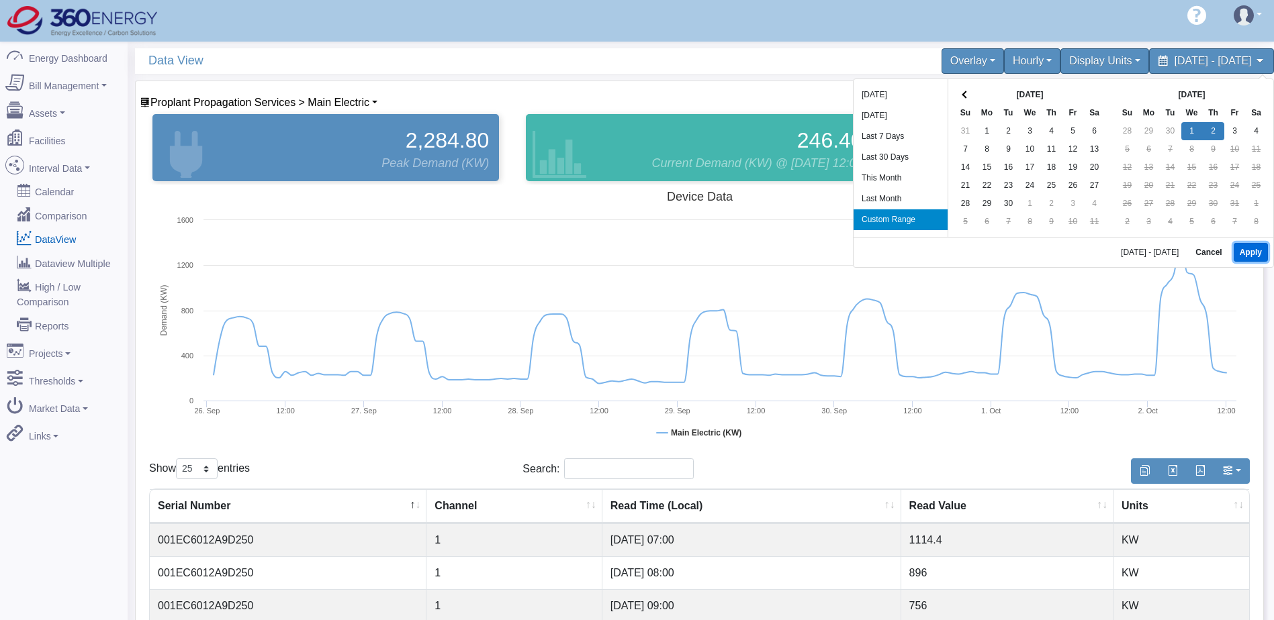
click at [1245, 254] on button "Apply" at bounding box center [1250, 252] width 34 height 19
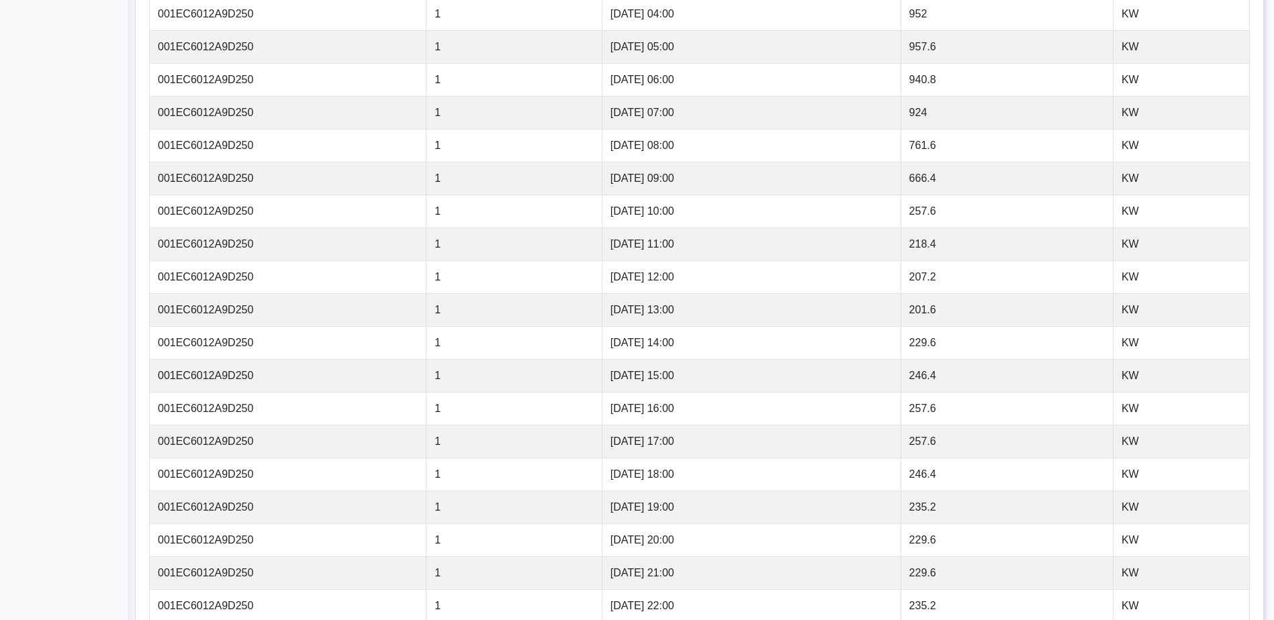
scroll to position [779, 0]
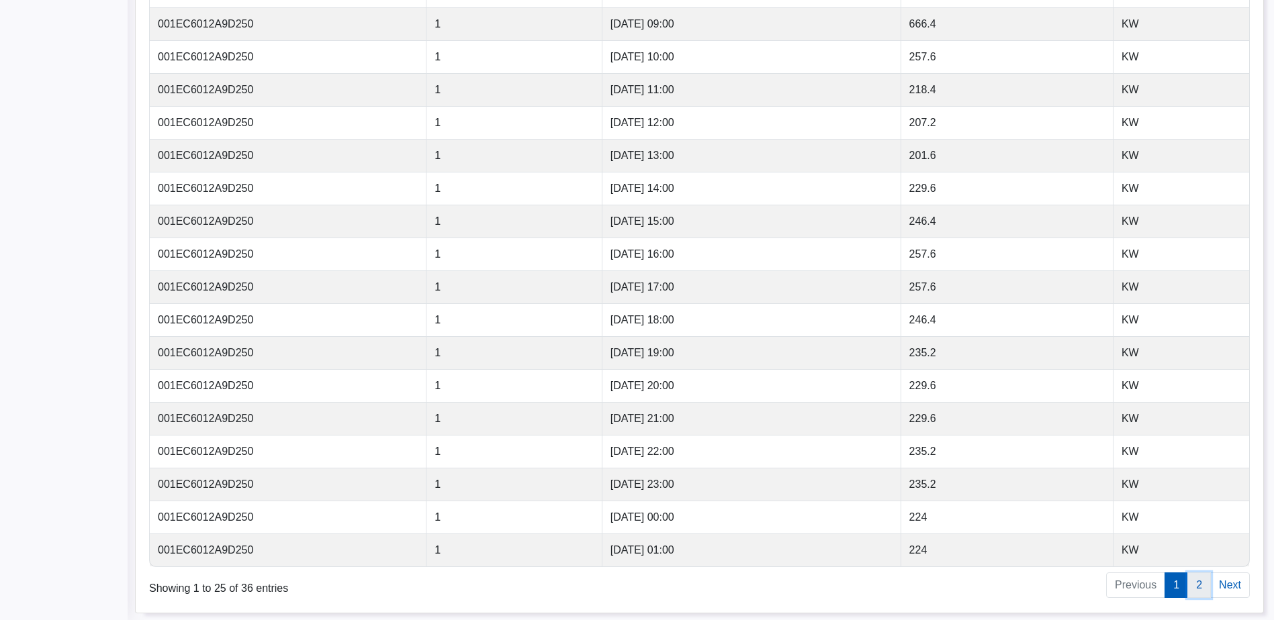
click at [1198, 579] on link "2" at bounding box center [1198, 586] width 23 height 26
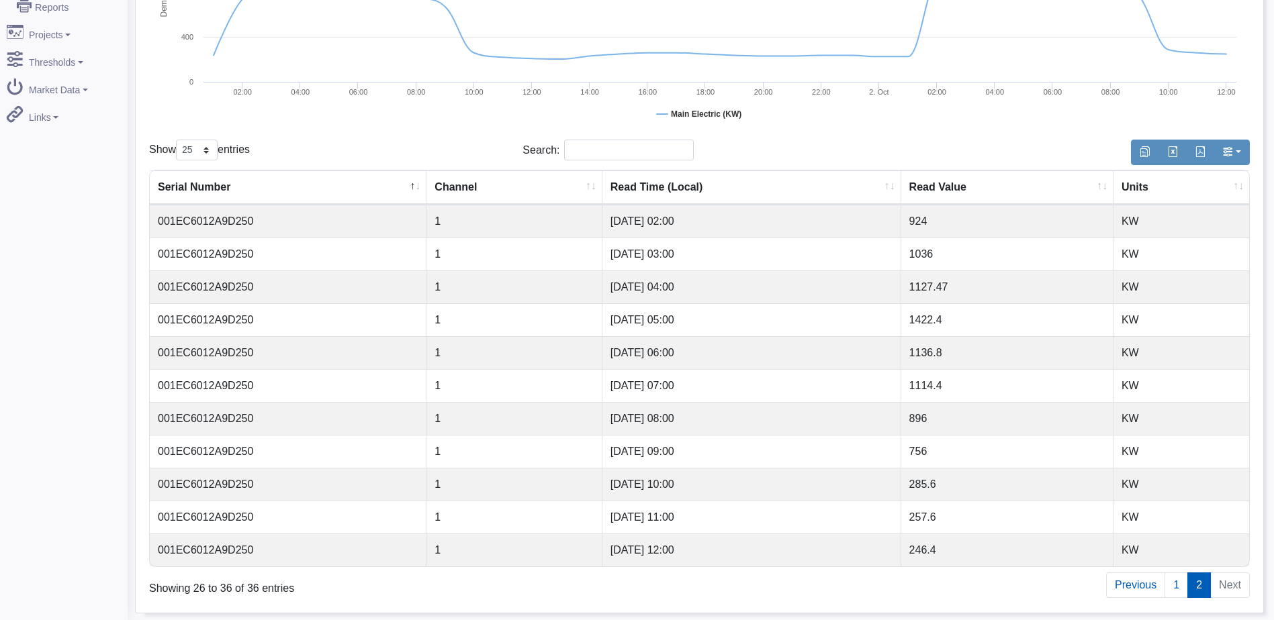
scroll to position [319, 0]
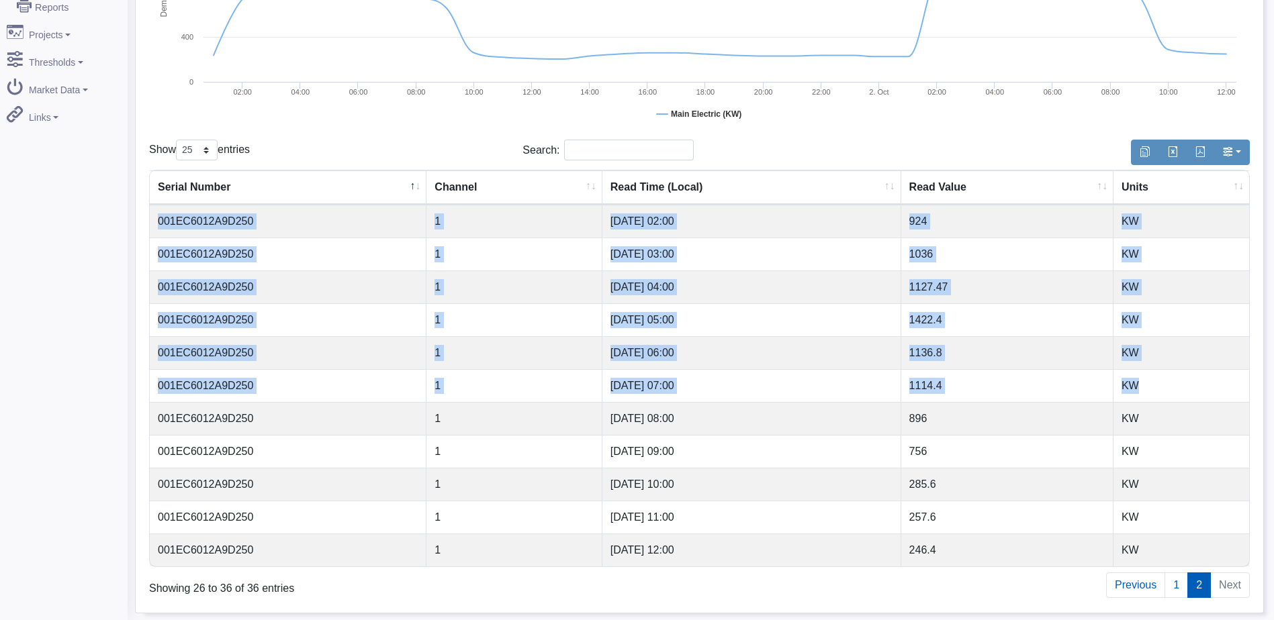
drag, startPoint x: 159, startPoint y: 226, endPoint x: 1165, endPoint y: 376, distance: 1017.4
click at [1165, 376] on tbody "001EC6012A9D250 1 10/02/2025 02:00 924 KW 001EC6012A9D250 1 10/02/2025 03:00 10…" at bounding box center [699, 386] width 1099 height 362
click at [165, 192] on th "Serial Number" at bounding box center [288, 188] width 277 height 34
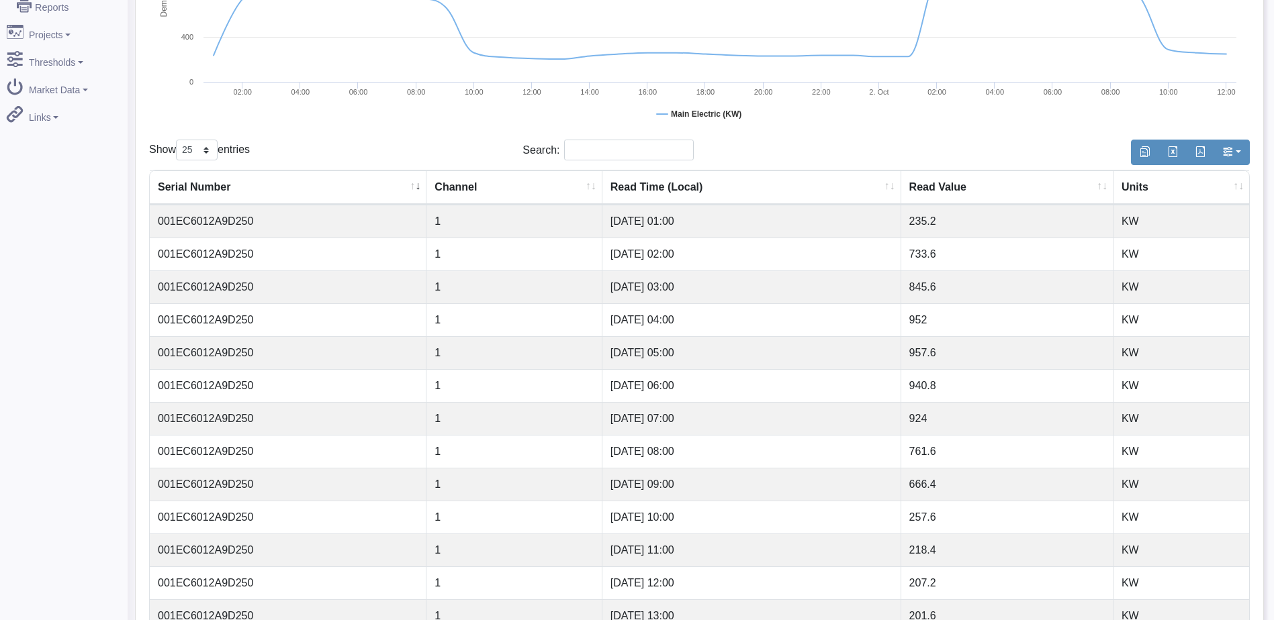
drag, startPoint x: 156, startPoint y: 185, endPoint x: 472, endPoint y: 231, distance: 319.6
click at [472, 231] on table "Serial Number Channel Read Time (Local) Read Value Units 001EC6012A9D250 1 10/0…" at bounding box center [699, 599] width 1100 height 858
click at [751, 191] on th "Read Time (Local)" at bounding box center [751, 188] width 299 height 34
click at [759, 191] on th "Read Time (Local)" at bounding box center [751, 188] width 299 height 34
click at [765, 189] on th "Read Time (Local)" at bounding box center [751, 188] width 299 height 34
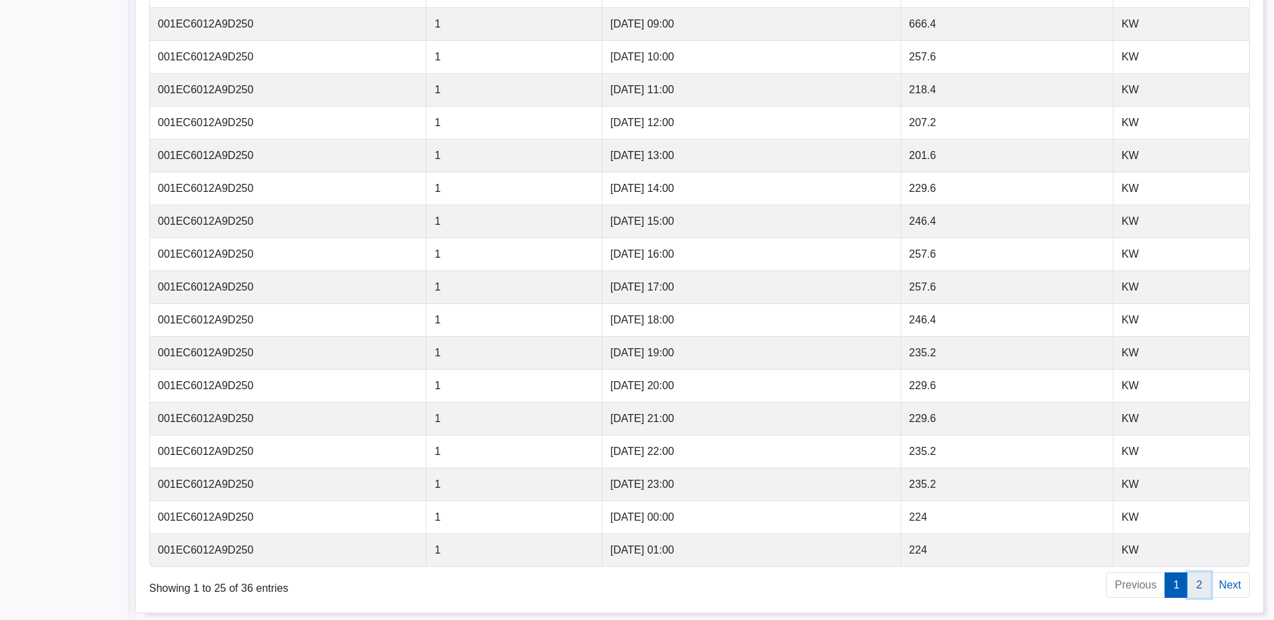
click at [1203, 585] on link "2" at bounding box center [1198, 586] width 23 height 26
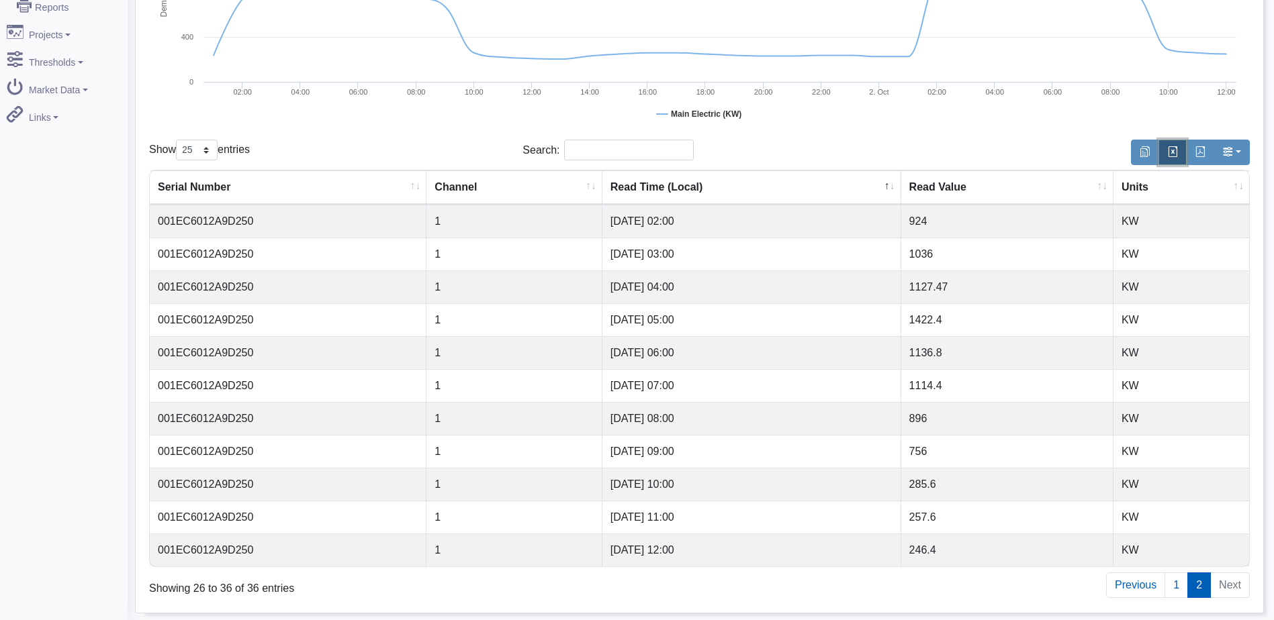
click at [1174, 151] on span "button" at bounding box center [1172, 151] width 11 height 11
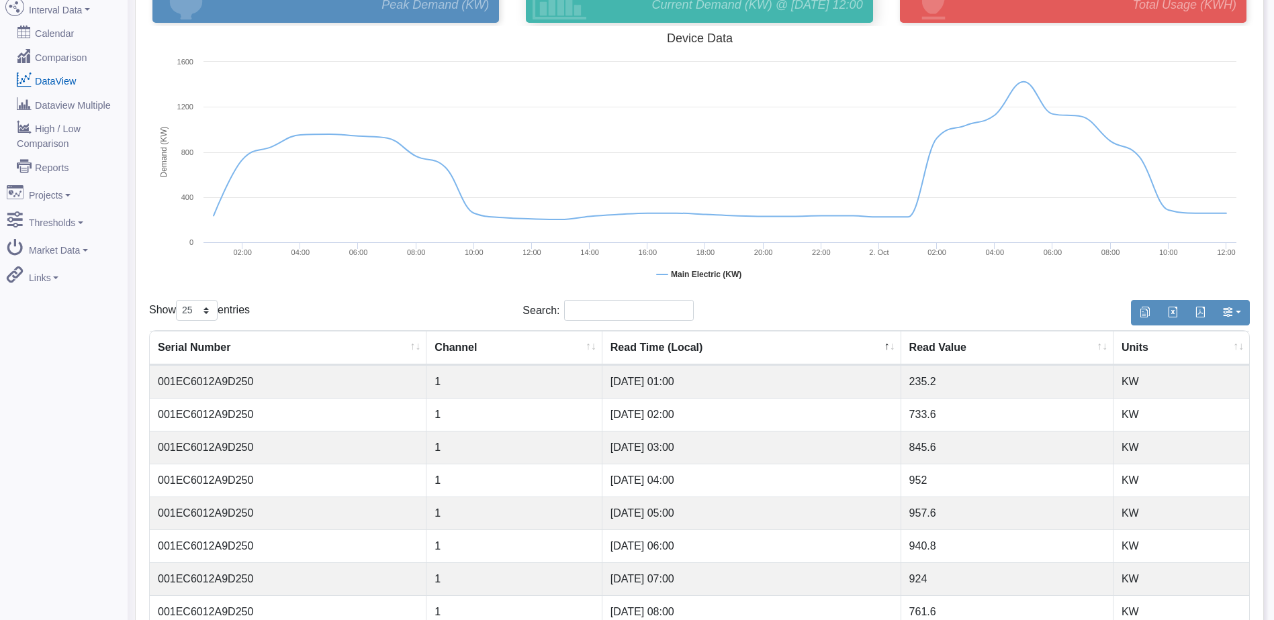
scroll to position [0, 0]
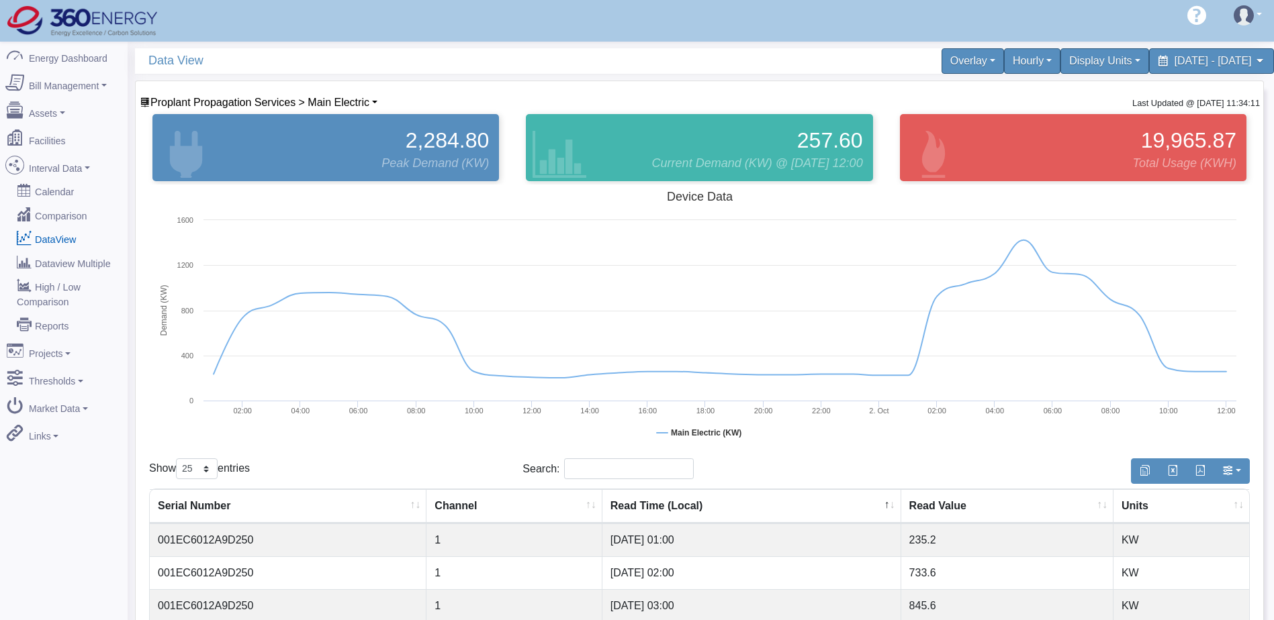
click at [739, 24] on div "Hello carlos.chacon@360energy.net 360 Energy Logout" at bounding box center [637, 21] width 1274 height 42
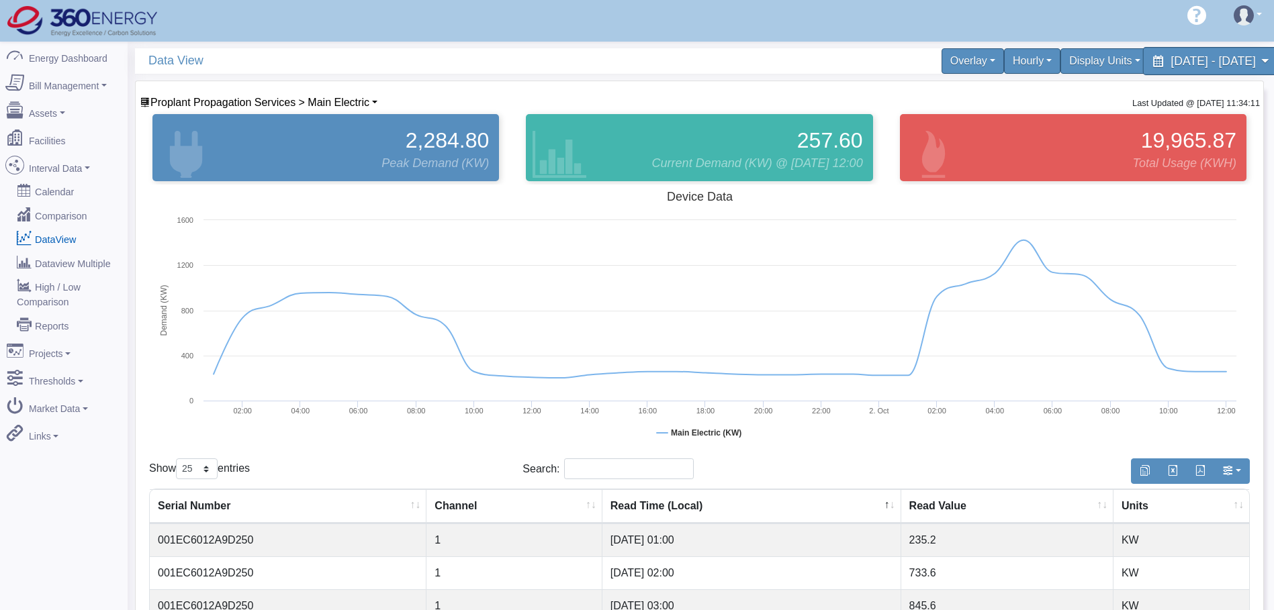
click at [1170, 62] on span "October 1, 2025 - October 2, 2025" at bounding box center [1212, 60] width 85 height 13
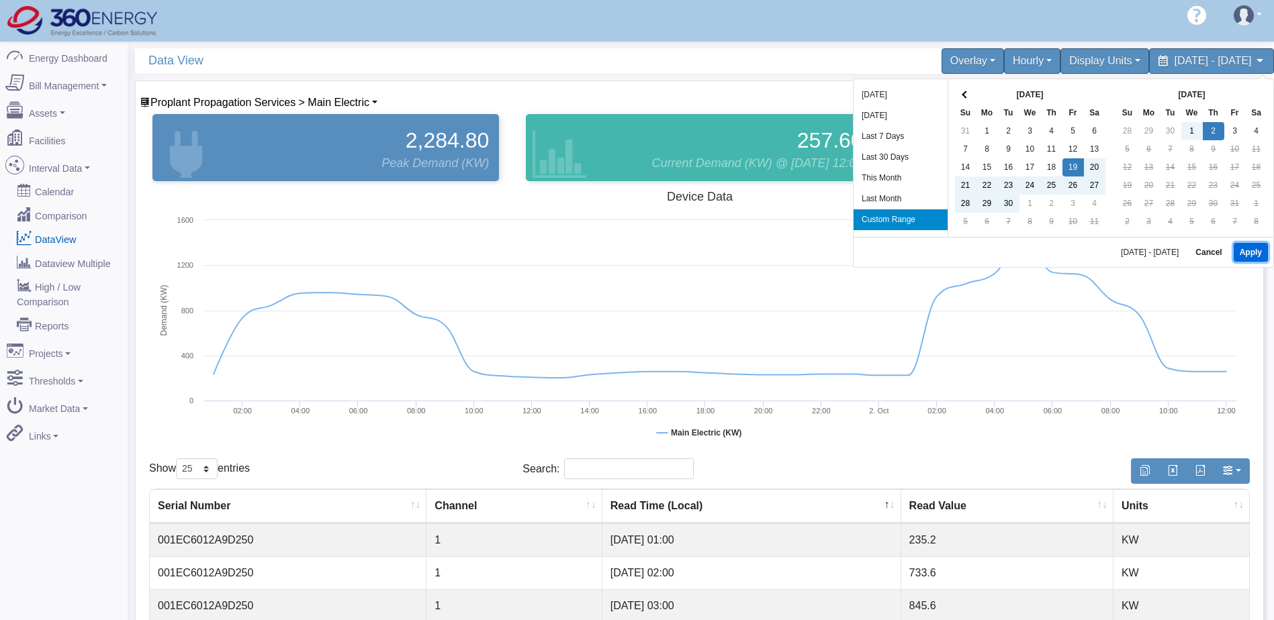
click at [1255, 255] on button "Apply" at bounding box center [1250, 252] width 34 height 19
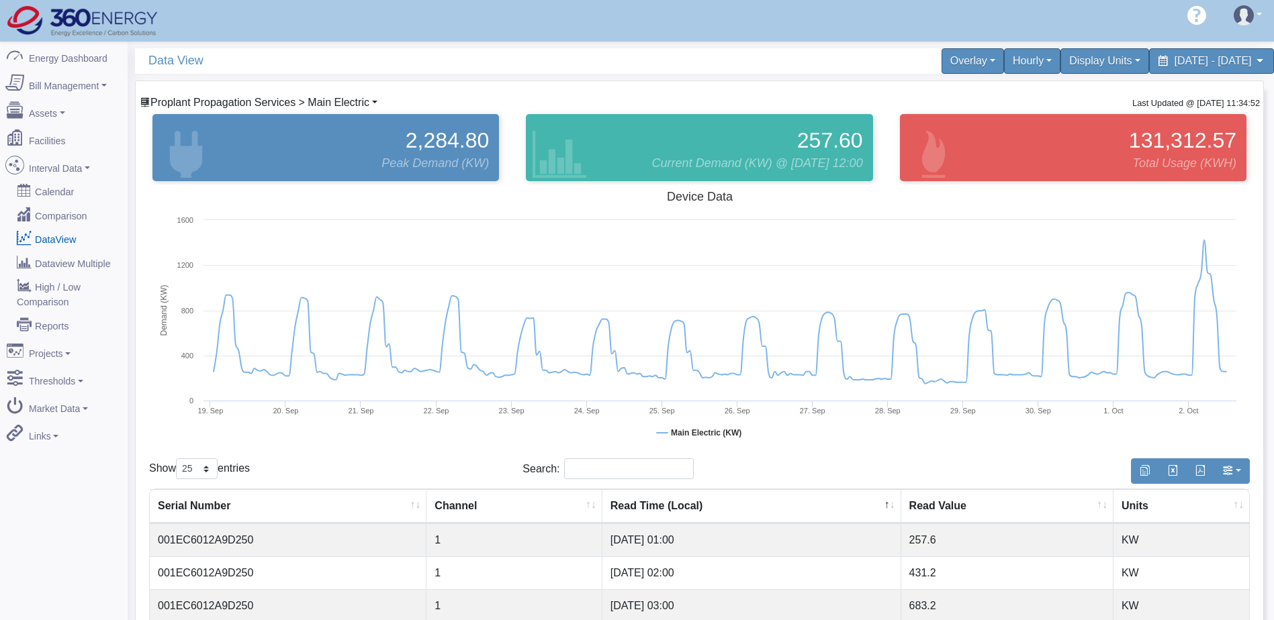
click at [342, 100] on span "Proplant Propagation Services > Main Electric" at bounding box center [259, 102] width 219 height 11
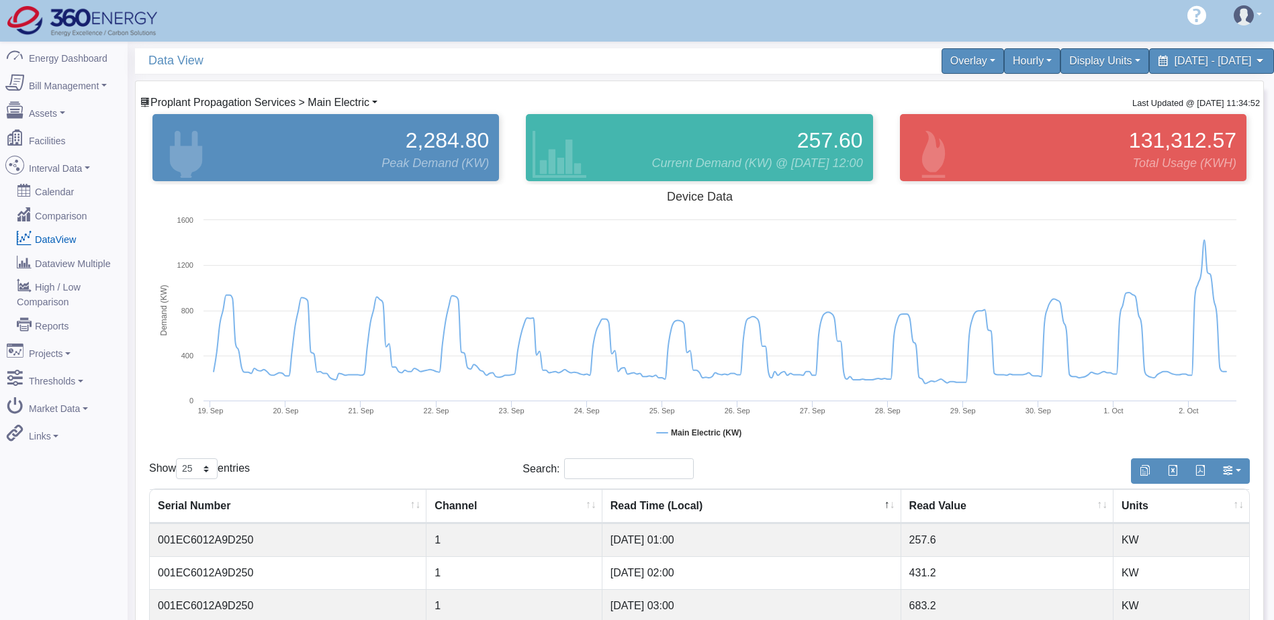
click at [328, 99] on span "Proplant Propagation Services > Main Electric" at bounding box center [259, 102] width 219 height 11
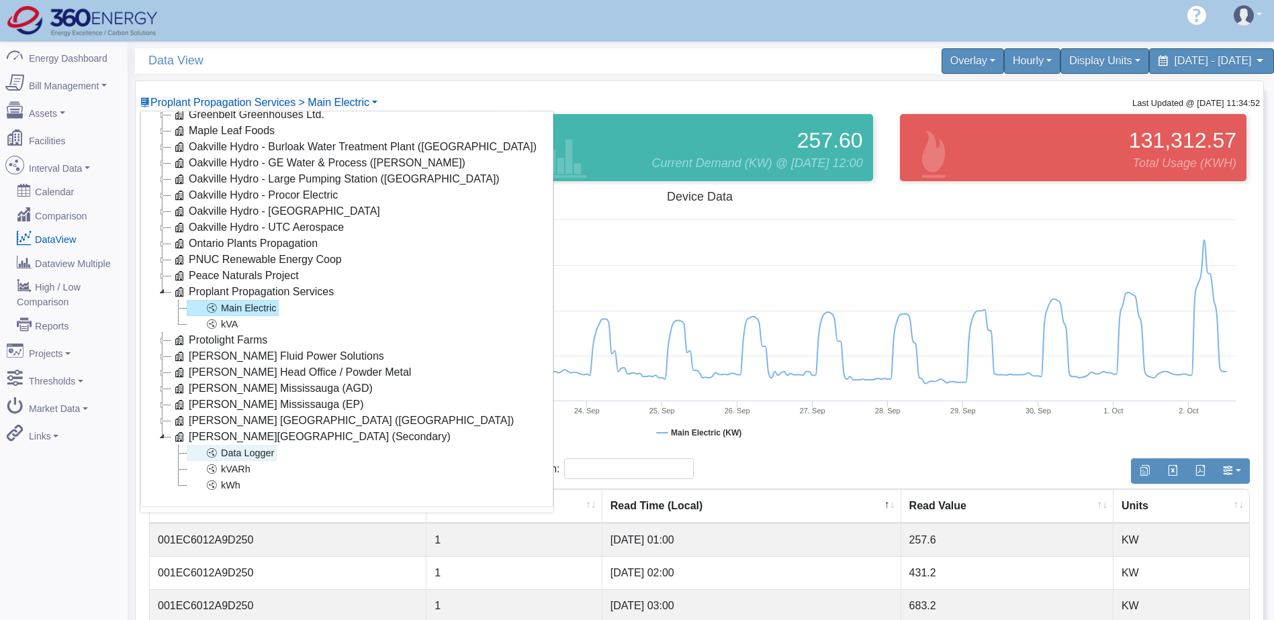
click at [252, 452] on link "Data Logger" at bounding box center [232, 453] width 90 height 16
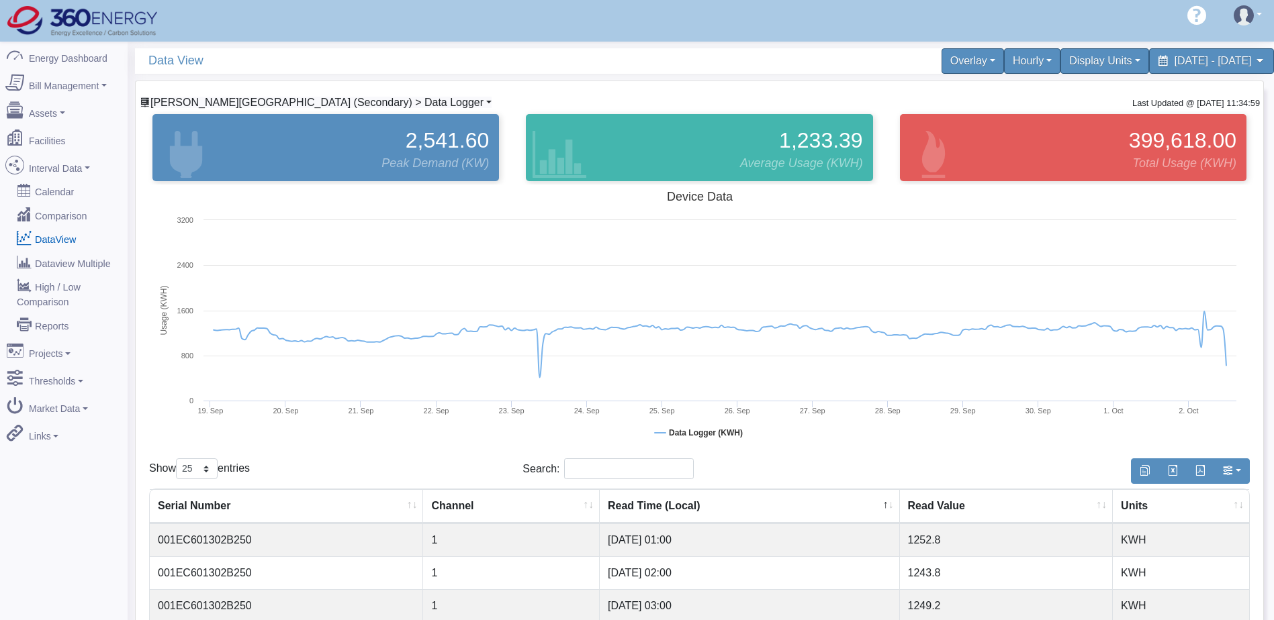
click at [318, 108] on span "Stackpole Stratford (Secondary) > Data Logger" at bounding box center [316, 102] width 333 height 11
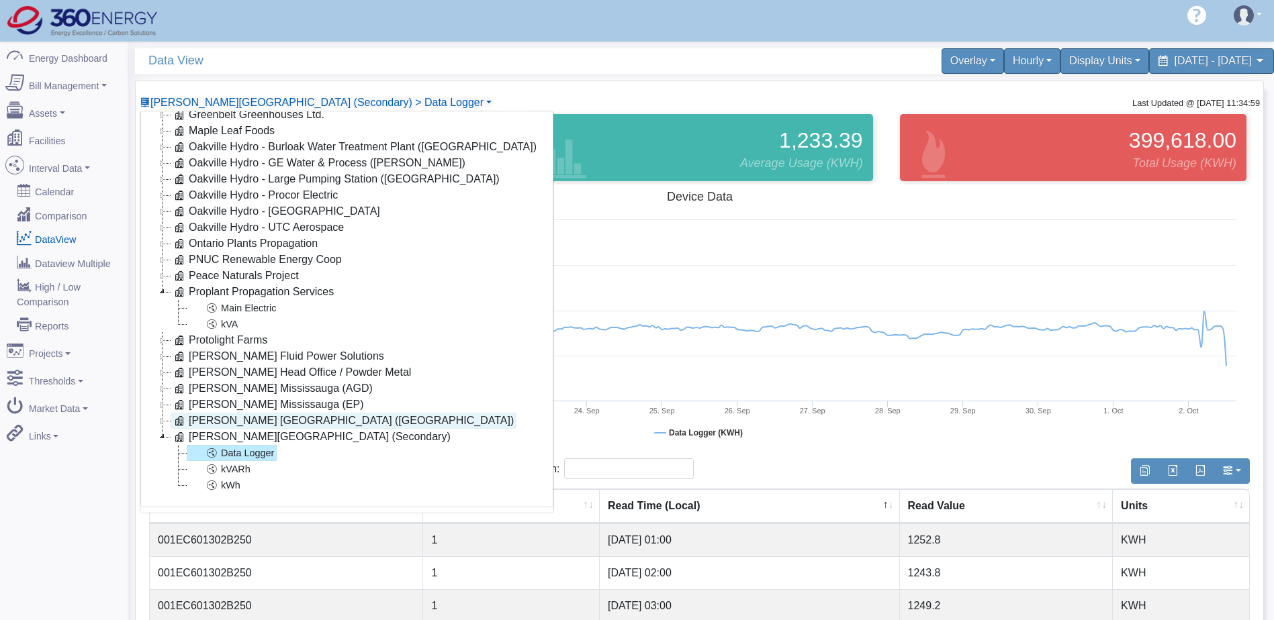
click at [256, 415] on link "Stackpole Stratford (Main)" at bounding box center [344, 421] width 346 height 16
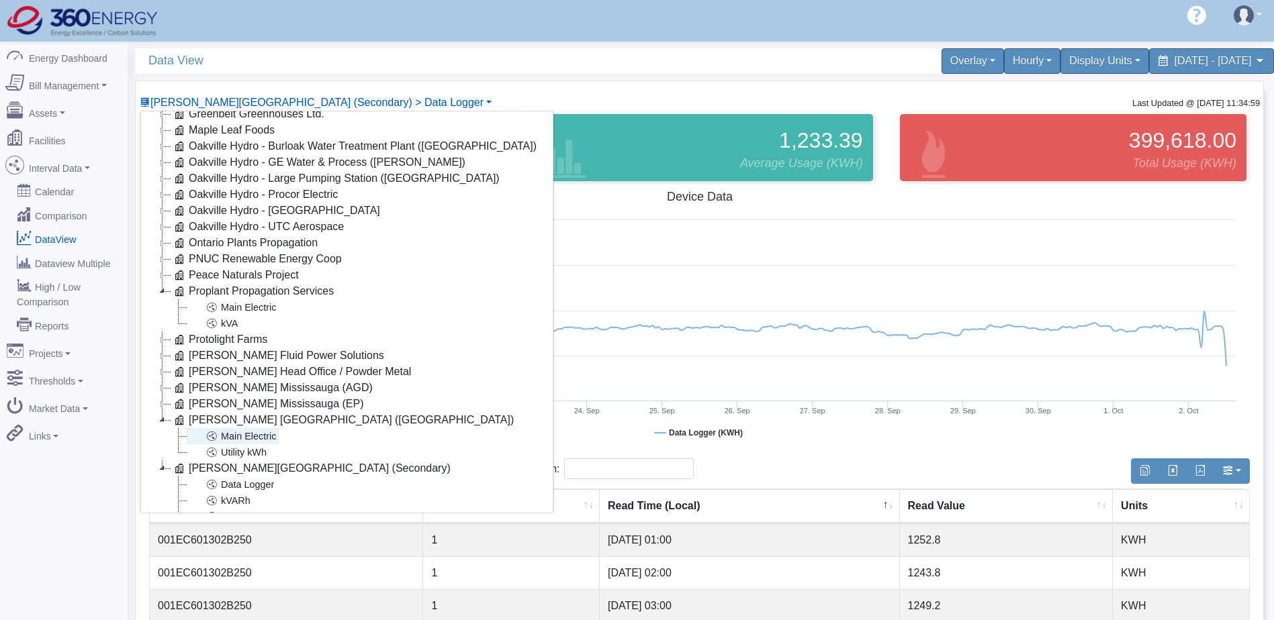
click at [252, 439] on link "Main Electric" at bounding box center [233, 436] width 92 height 16
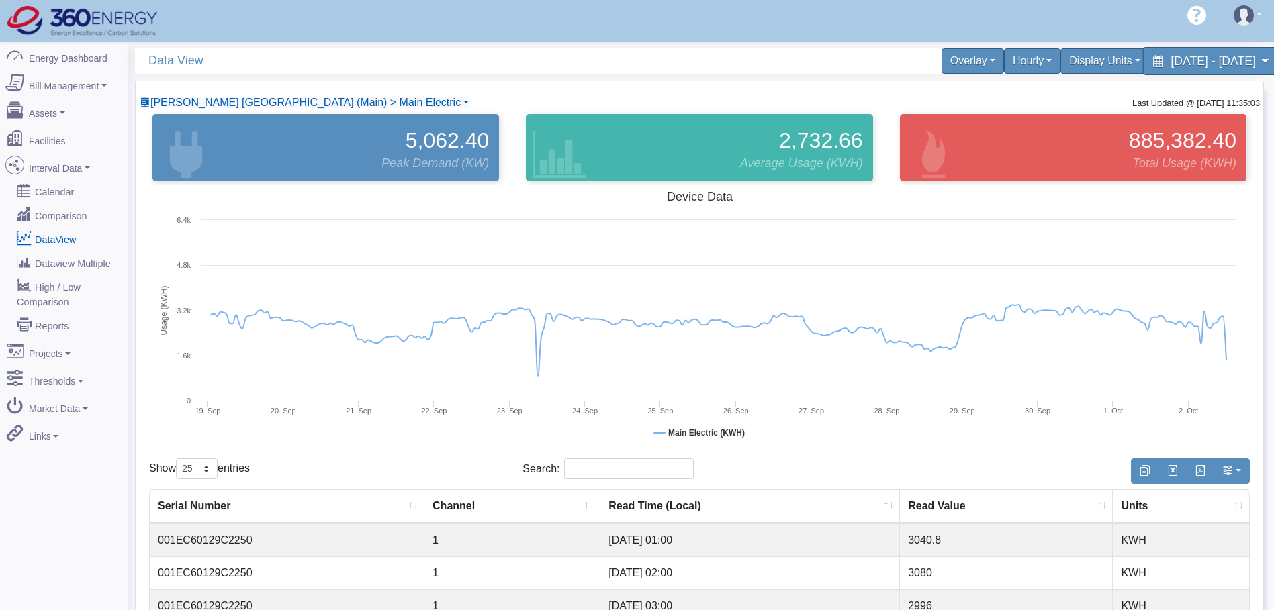
click at [1170, 60] on span "September 19, 2025 - October 2, 2025" at bounding box center [1212, 60] width 85 height 13
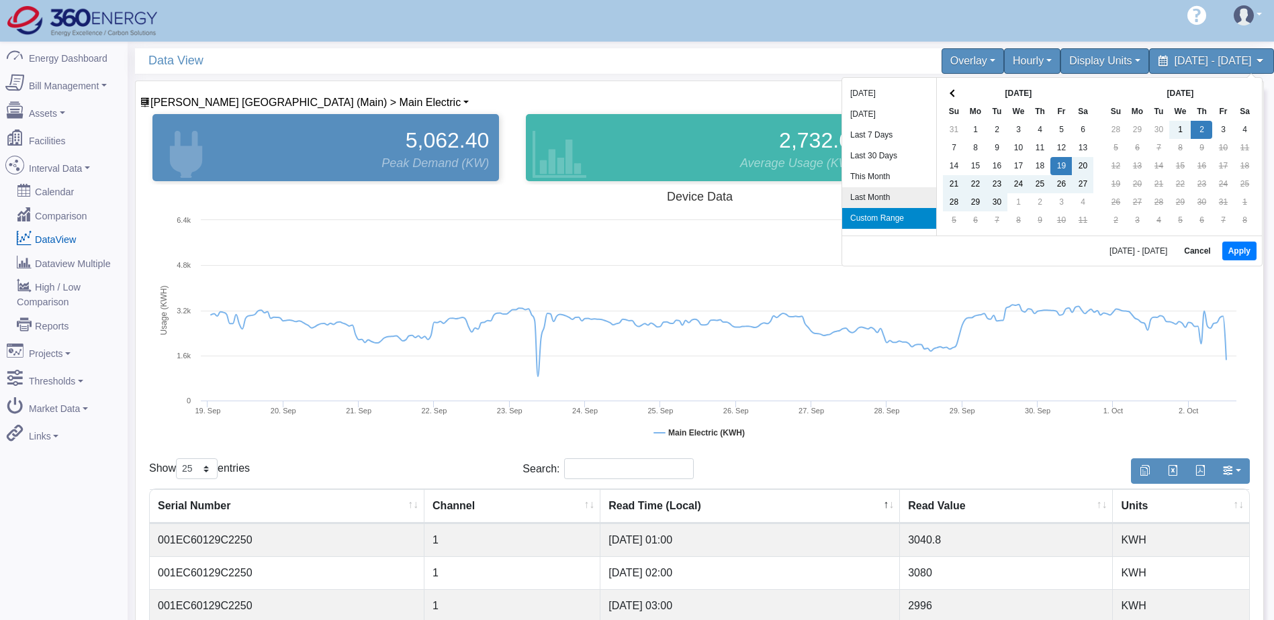
click at [867, 195] on li "Last Month" at bounding box center [889, 197] width 94 height 21
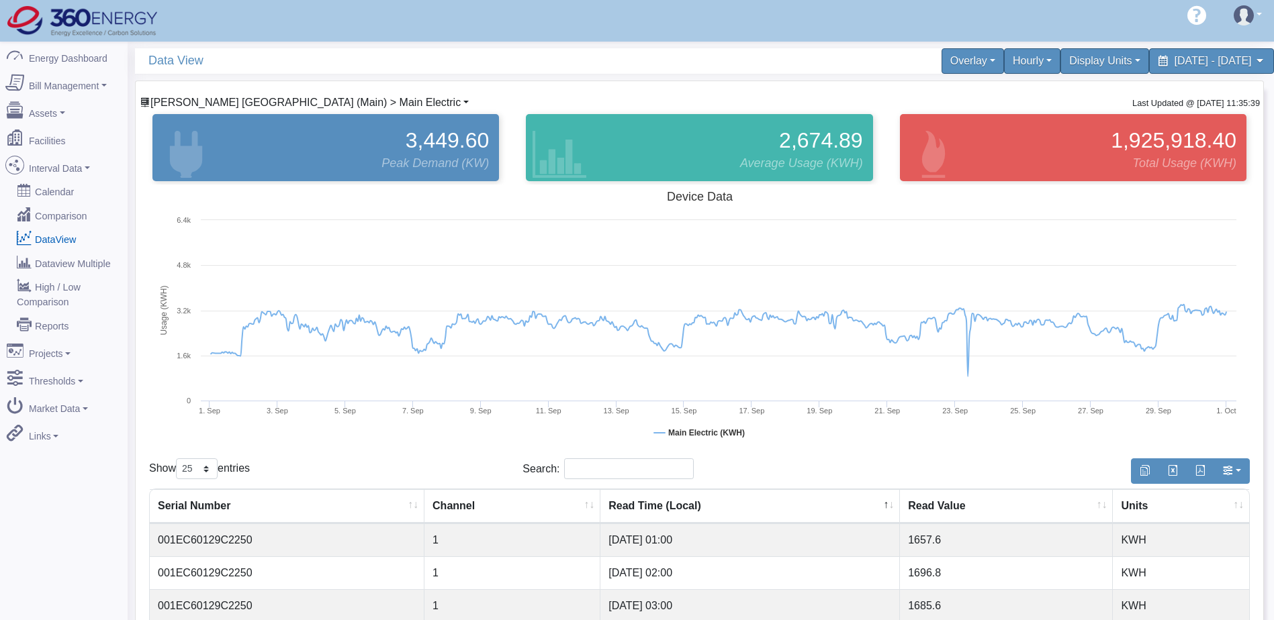
click at [310, 106] on span "Stackpole Stratford (Main) > Main Electric" at bounding box center [305, 102] width 310 height 11
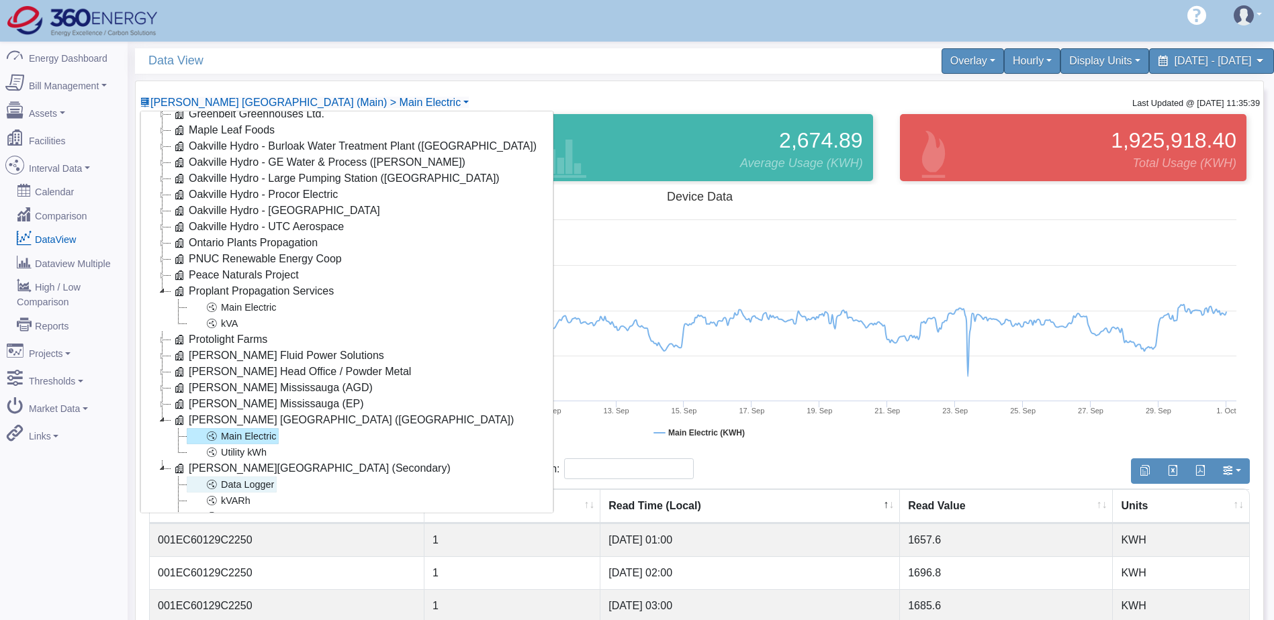
click at [256, 485] on link "Data Logger" at bounding box center [232, 485] width 90 height 16
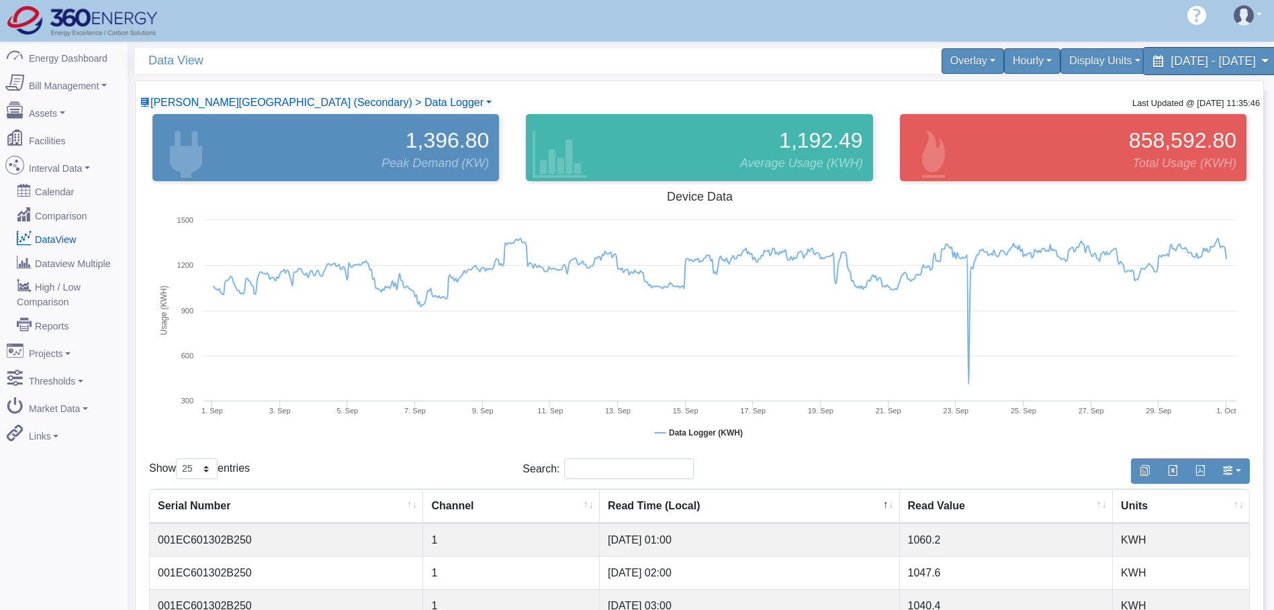
click at [1173, 67] on span "September 1, 2025 - September 30, 2025" at bounding box center [1212, 60] width 85 height 13
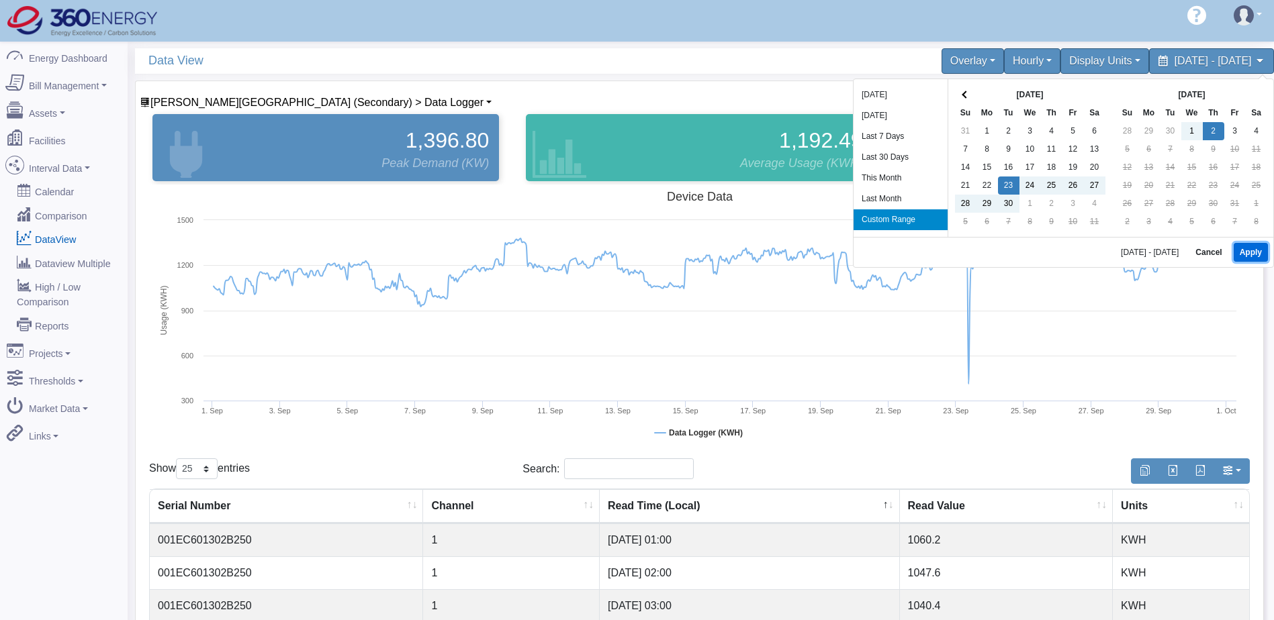
click at [1253, 254] on button "Apply" at bounding box center [1250, 252] width 34 height 19
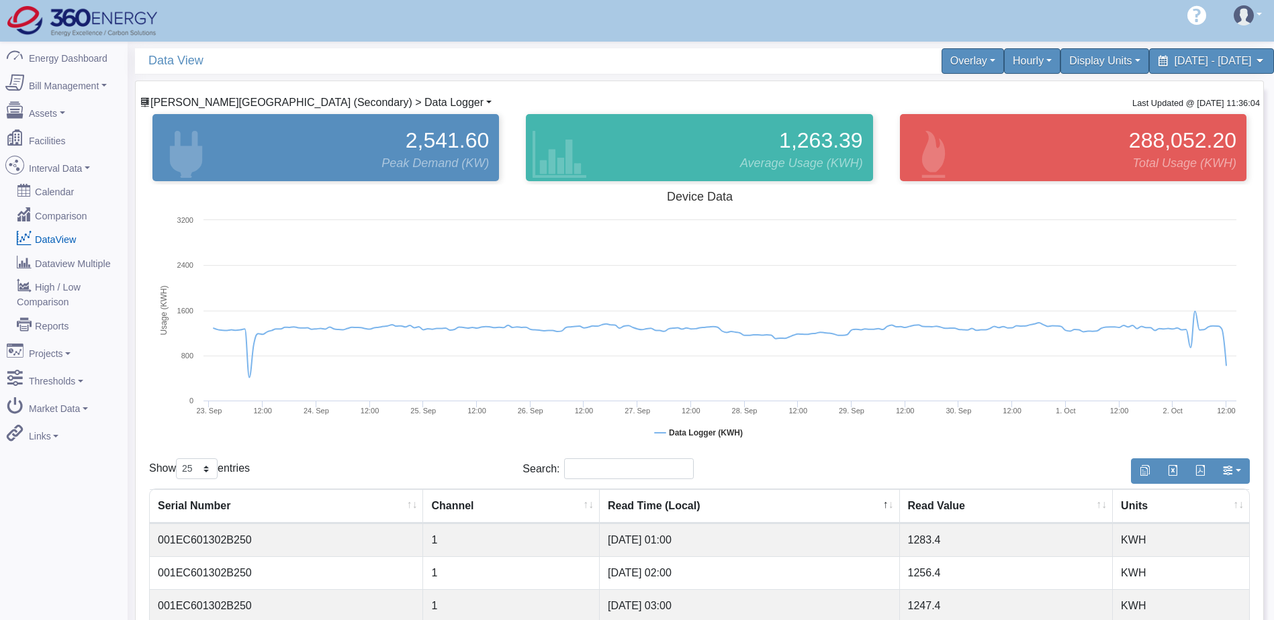
click at [276, 100] on span "Stackpole Stratford (Secondary) > Data Logger" at bounding box center [316, 102] width 333 height 11
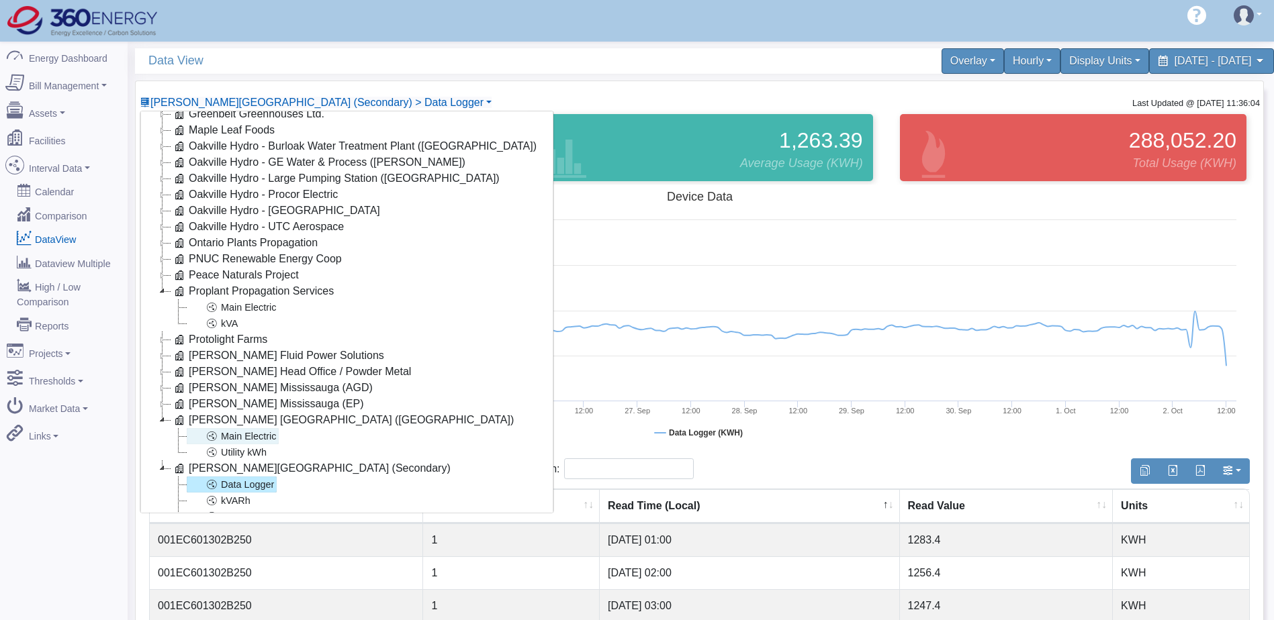
click at [260, 436] on link "Main Electric" at bounding box center [233, 436] width 92 height 16
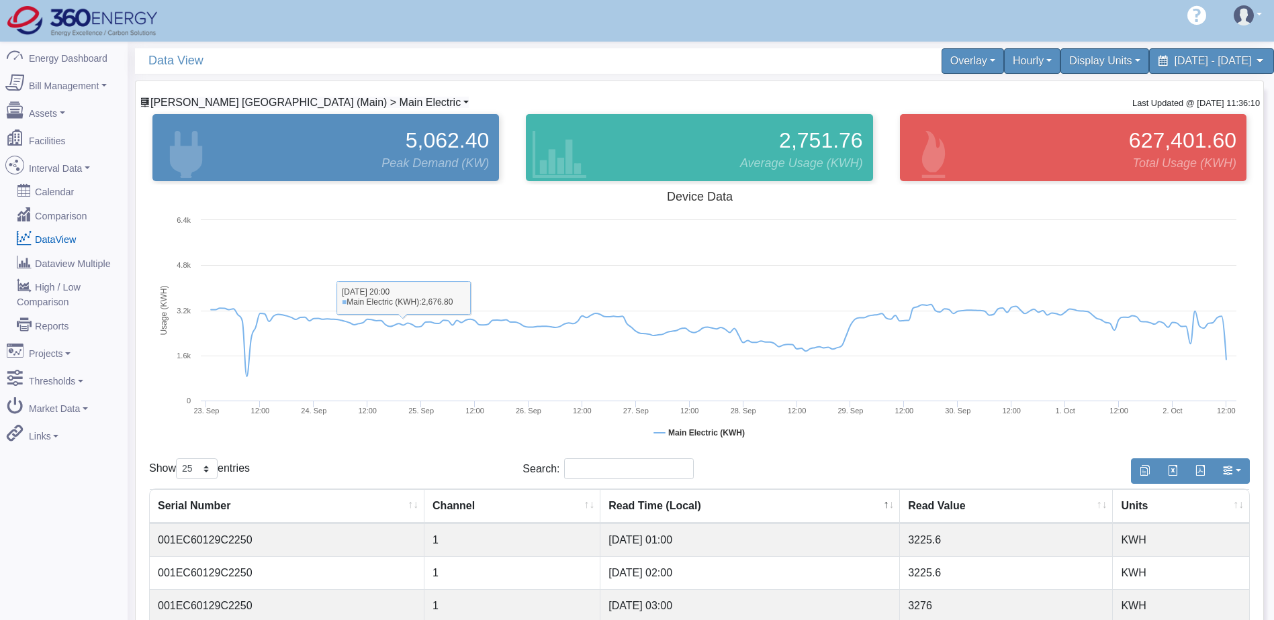
click at [338, 103] on span "Stackpole Stratford (Main) > Main Electric" at bounding box center [305, 102] width 310 height 11
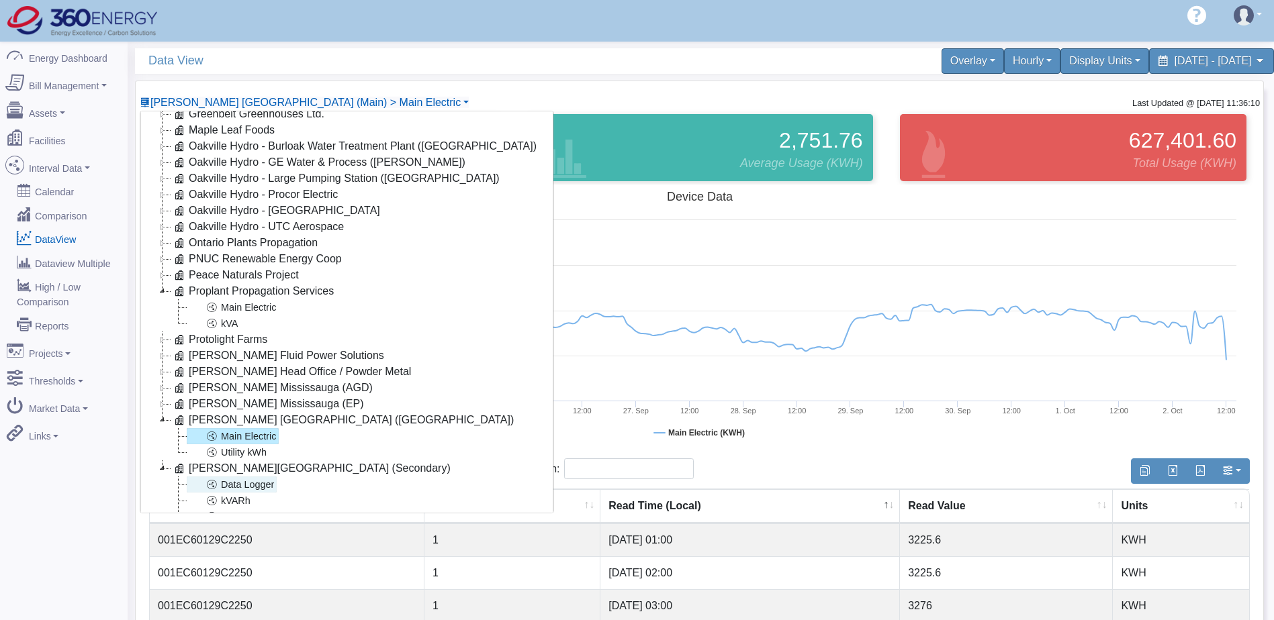
click at [258, 487] on link "Data Logger" at bounding box center [232, 485] width 90 height 16
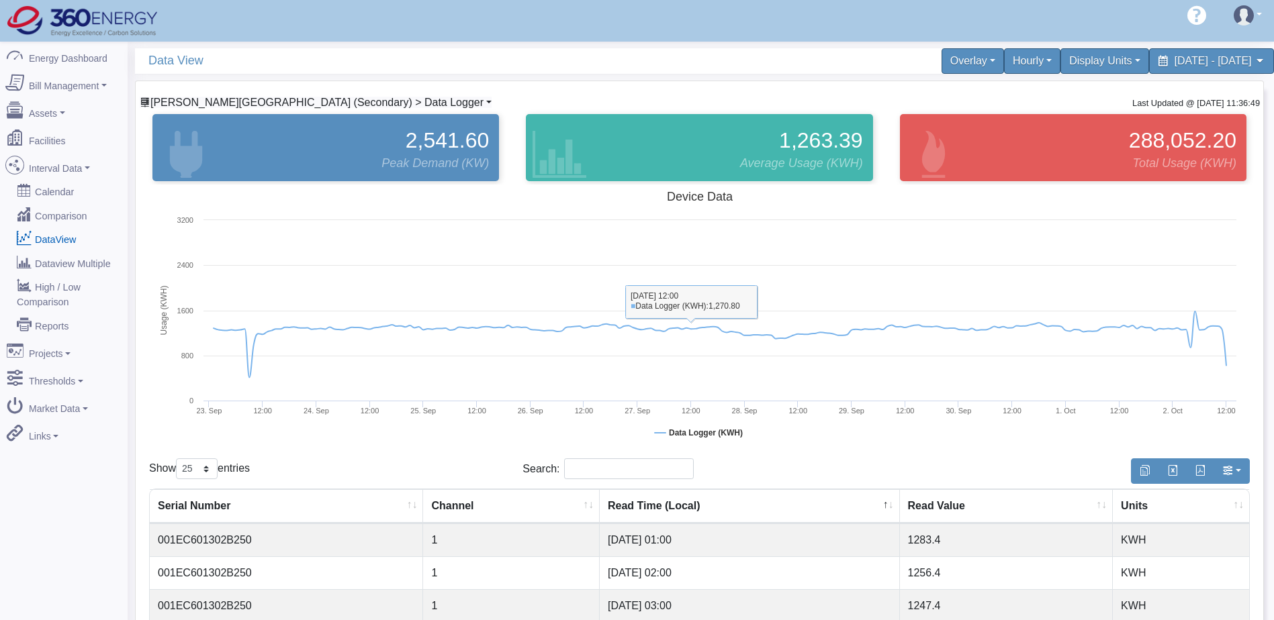
click at [252, 102] on span "Stackpole Stratford (Secondary) > Data Logger" at bounding box center [316, 102] width 333 height 11
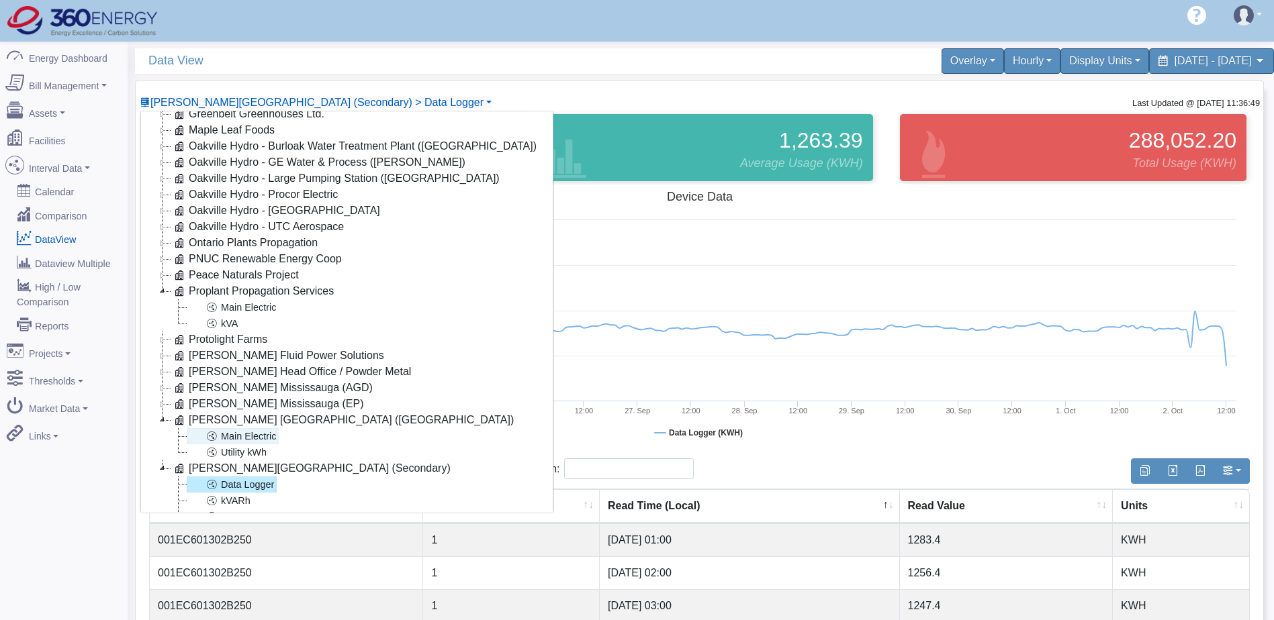
click at [247, 435] on link "Main Electric" at bounding box center [233, 436] width 92 height 16
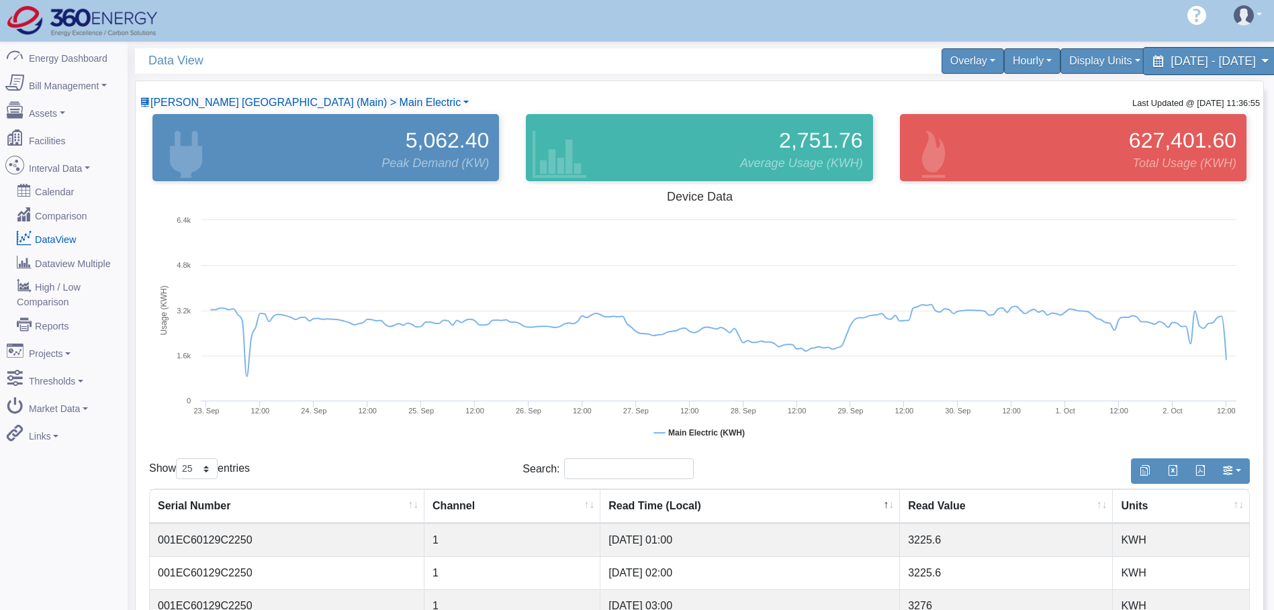
click at [1160, 69] on div "September 23, 2025 - October 2, 2025" at bounding box center [1211, 61] width 138 height 28
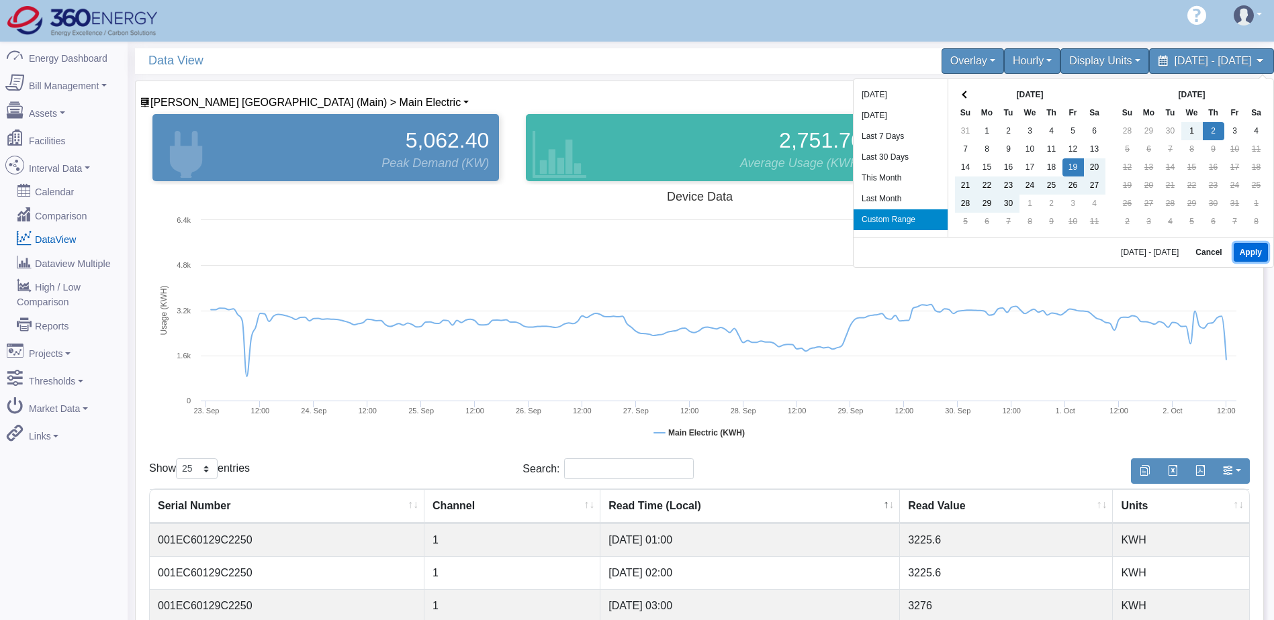
click at [1256, 255] on button "Apply" at bounding box center [1250, 252] width 34 height 19
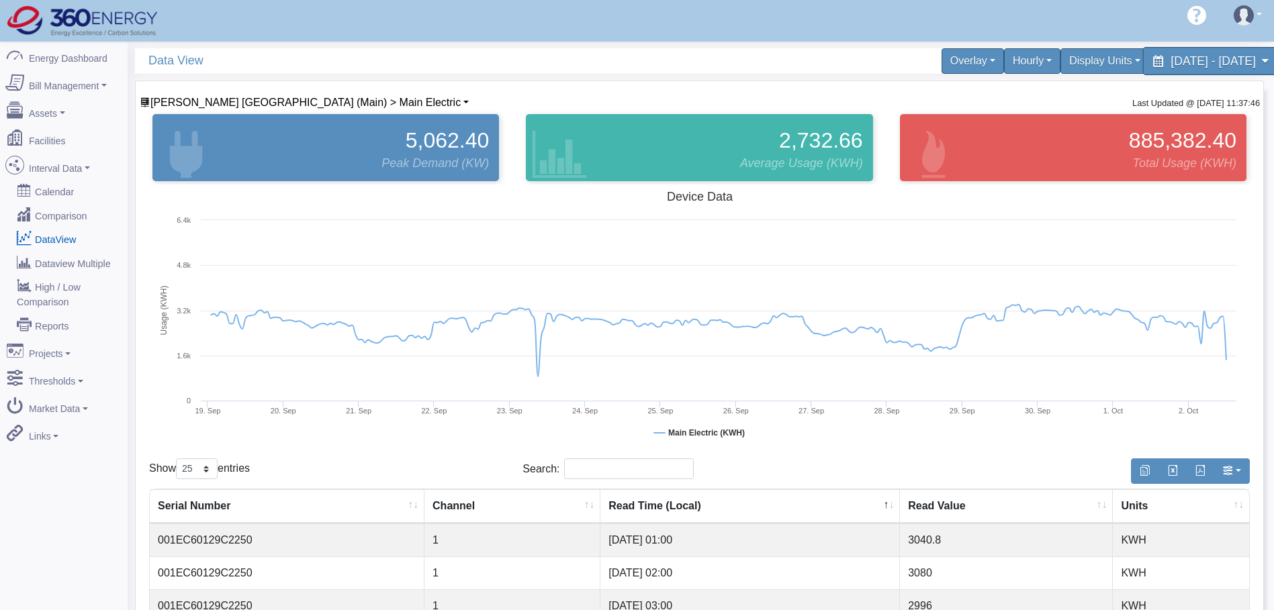
click at [1142, 70] on div "September 19, 2025 - October 2, 2025" at bounding box center [1211, 61] width 138 height 28
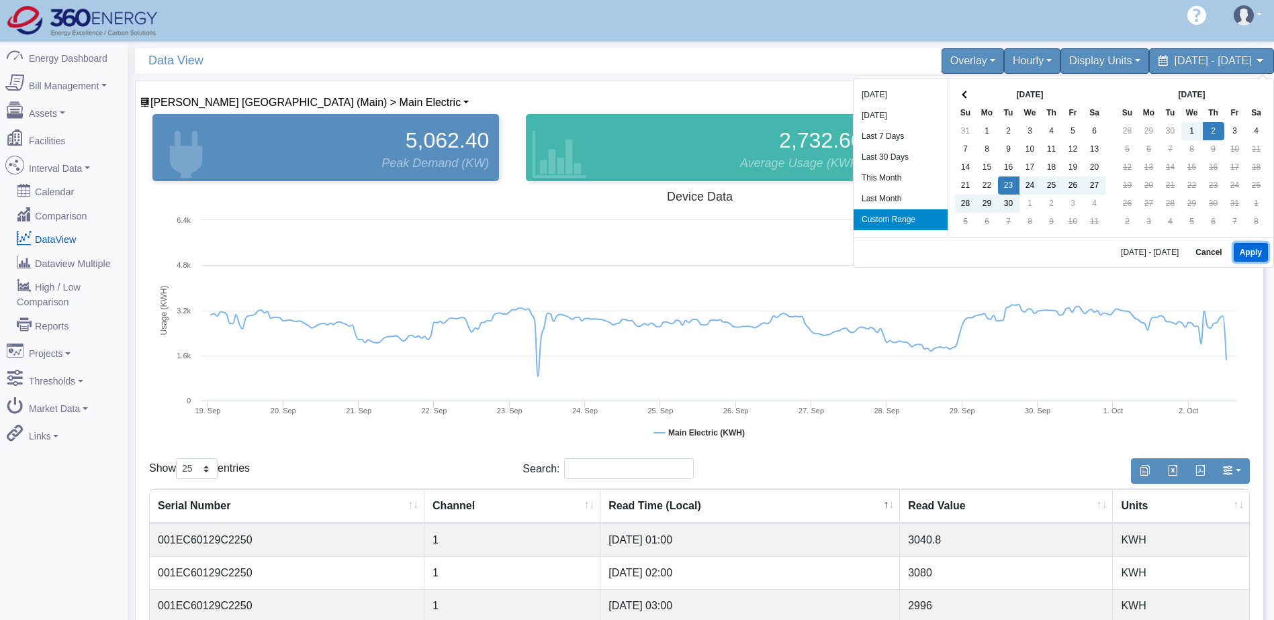
click at [1247, 251] on button "Apply" at bounding box center [1250, 252] width 34 height 19
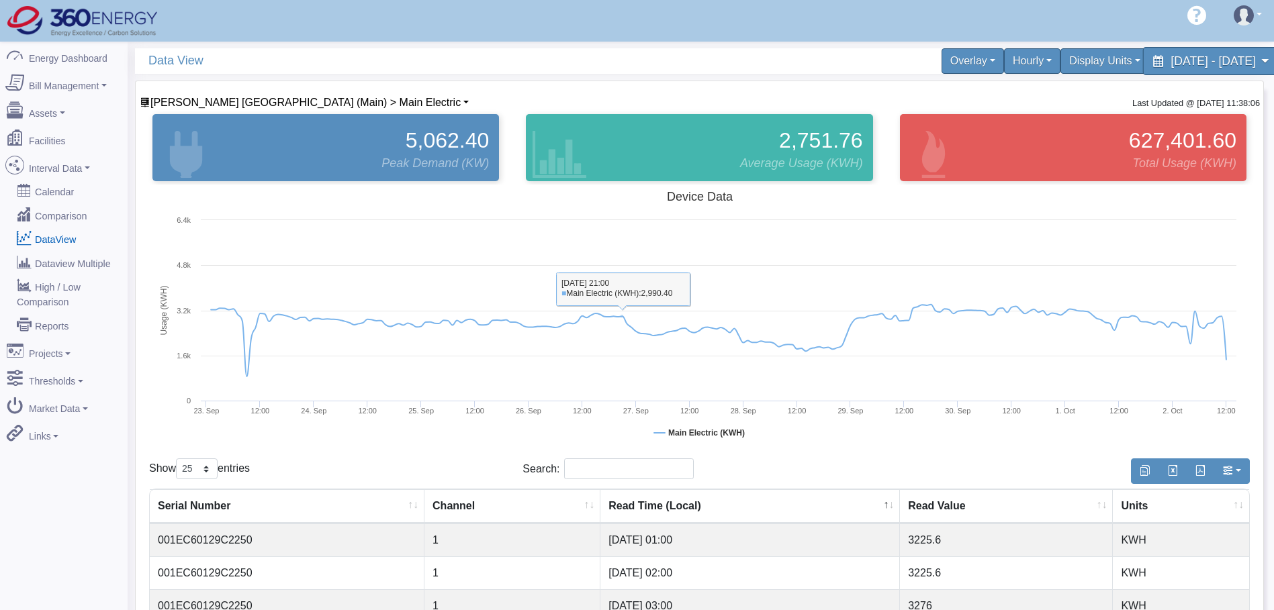
click at [1170, 59] on span "September 23, 2025 - October 2, 2025" at bounding box center [1212, 60] width 85 height 13
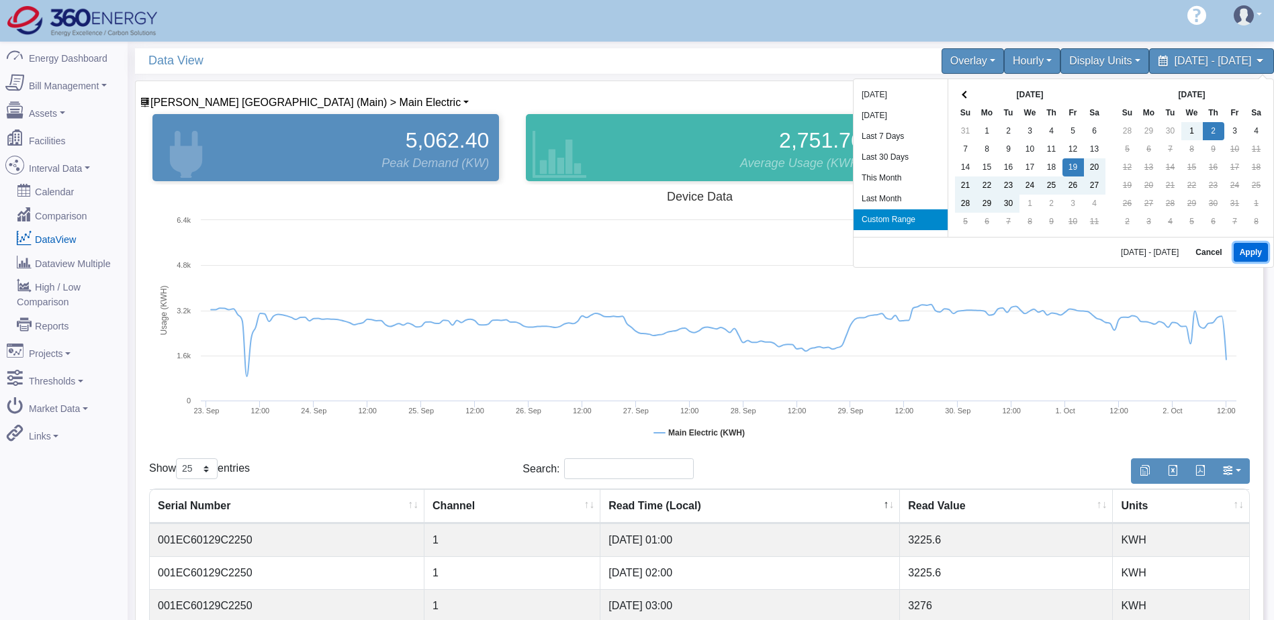
click at [1253, 254] on button "Apply" at bounding box center [1250, 252] width 34 height 19
